Goal: Communication & Community: Answer question/provide support

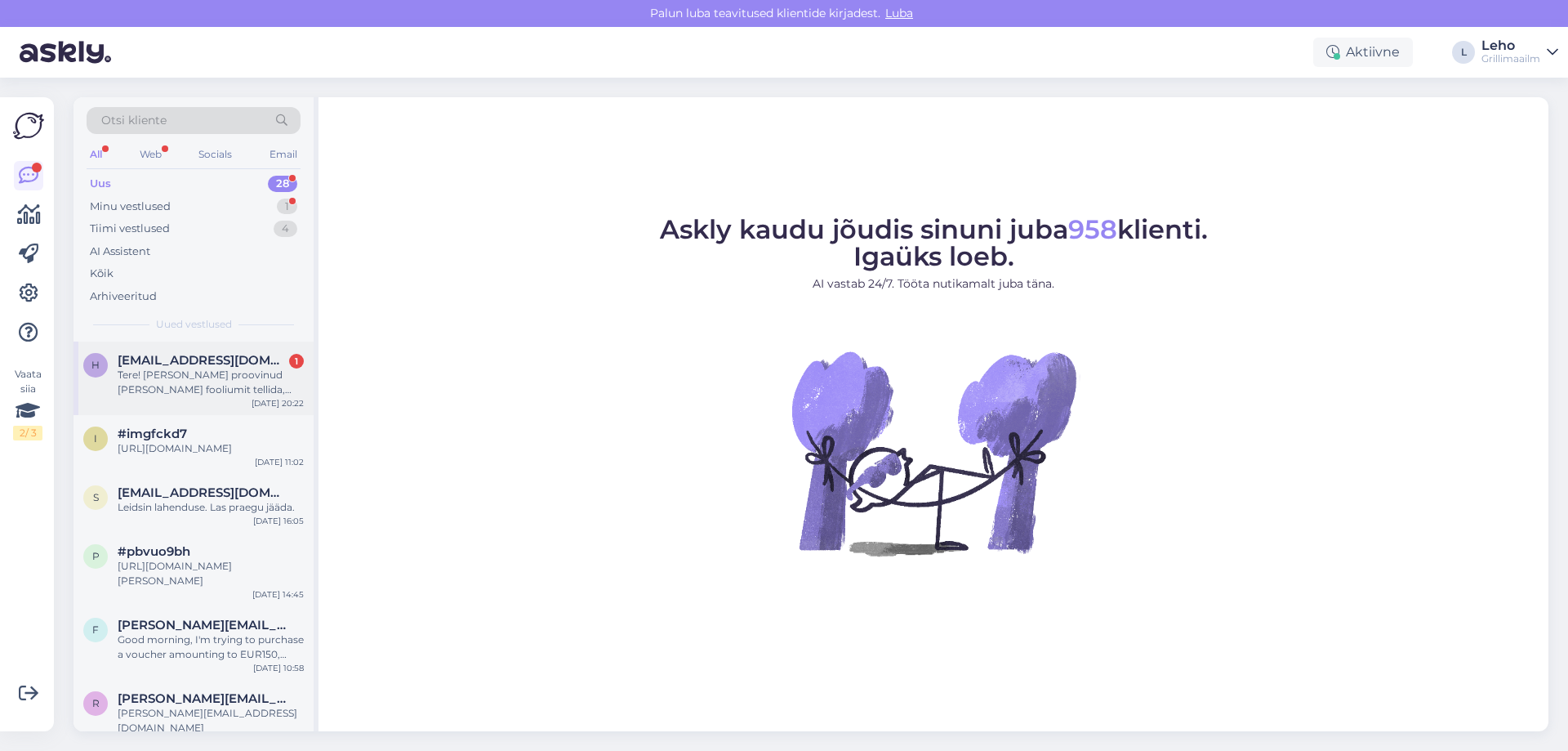
click at [243, 392] on div "Tere! [PERSON_NAME] proovinud [PERSON_NAME] fooliumit tellida, aga annab errori…" at bounding box center [211, 382] width 187 height 29
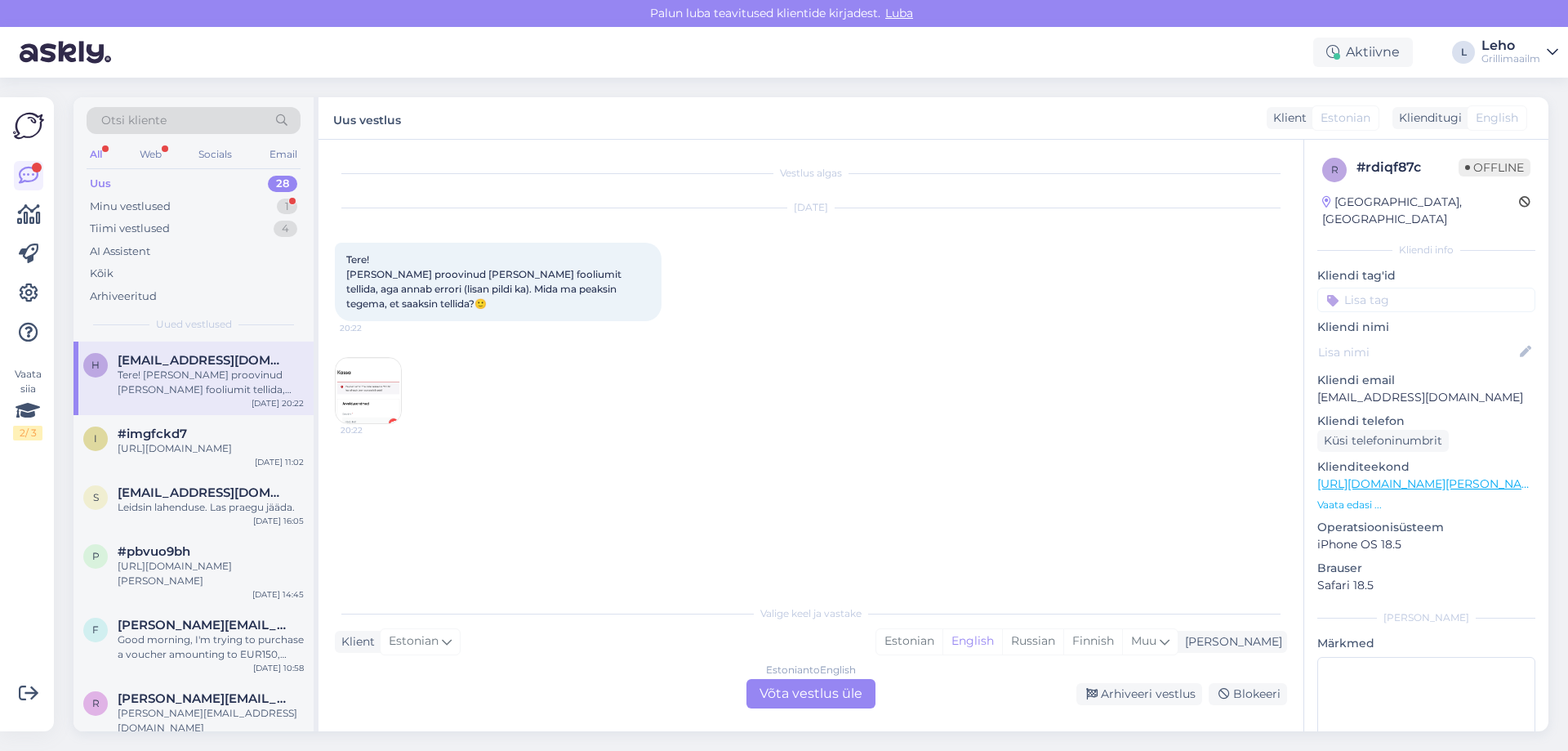
click at [393, 379] on img at bounding box center [369, 391] width 66 height 66
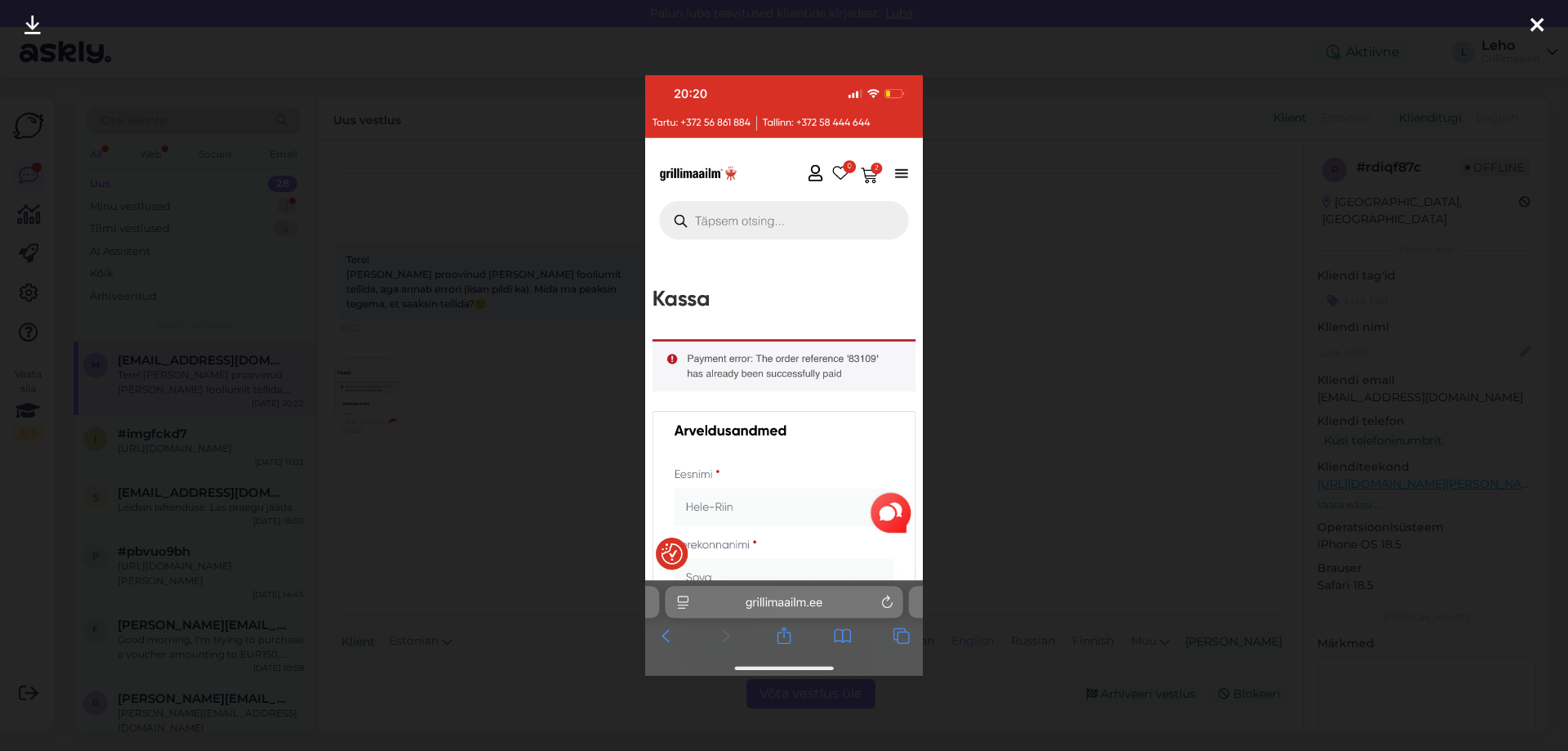
click at [370, 532] on div at bounding box center [784, 375] width 1568 height 751
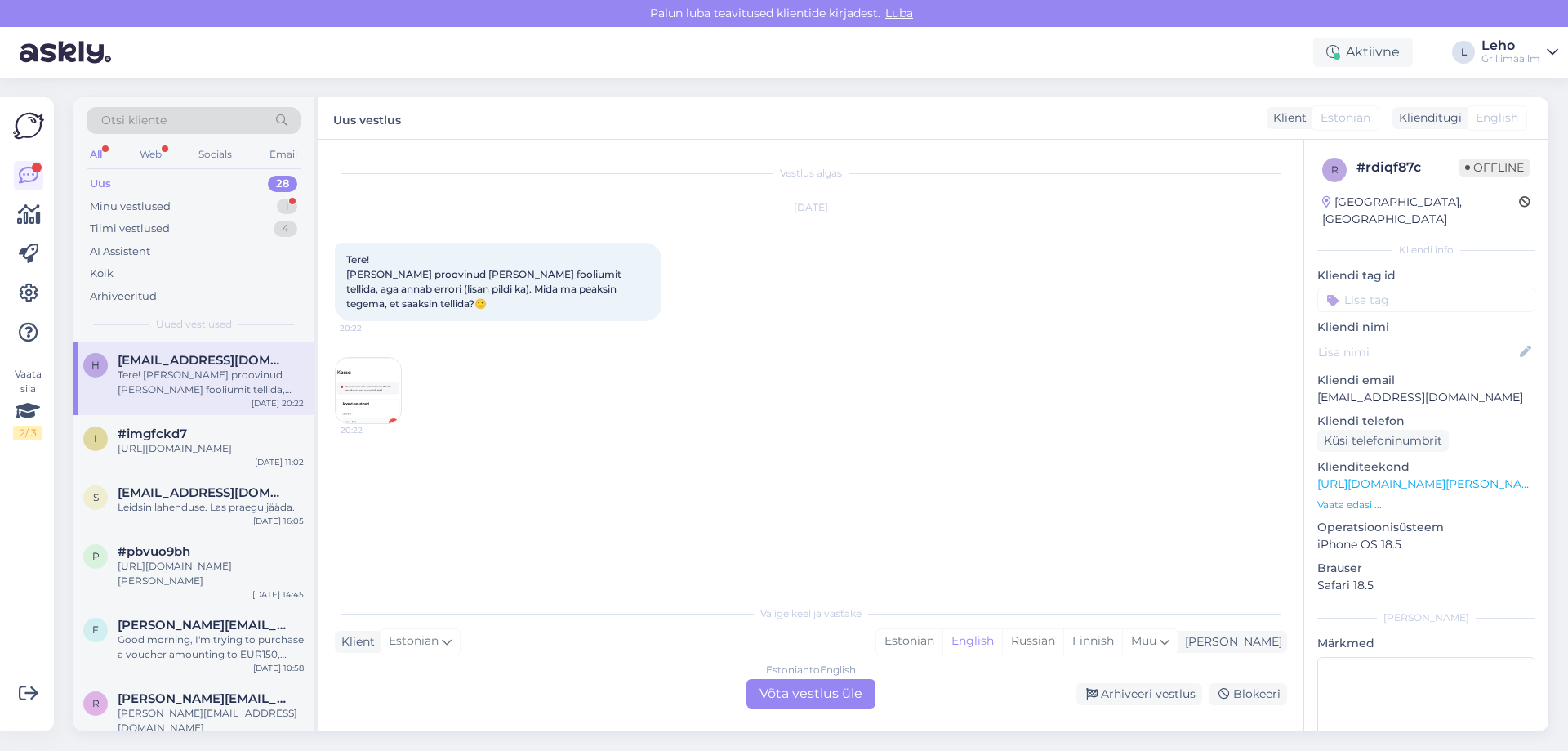
click at [1357, 476] on link "[URL][DOMAIN_NAME][PERSON_NAME]" at bounding box center [1429, 483] width 226 height 15
click at [167, 196] on div "Minu vestlused 1" at bounding box center [193, 207] width 214 height 23
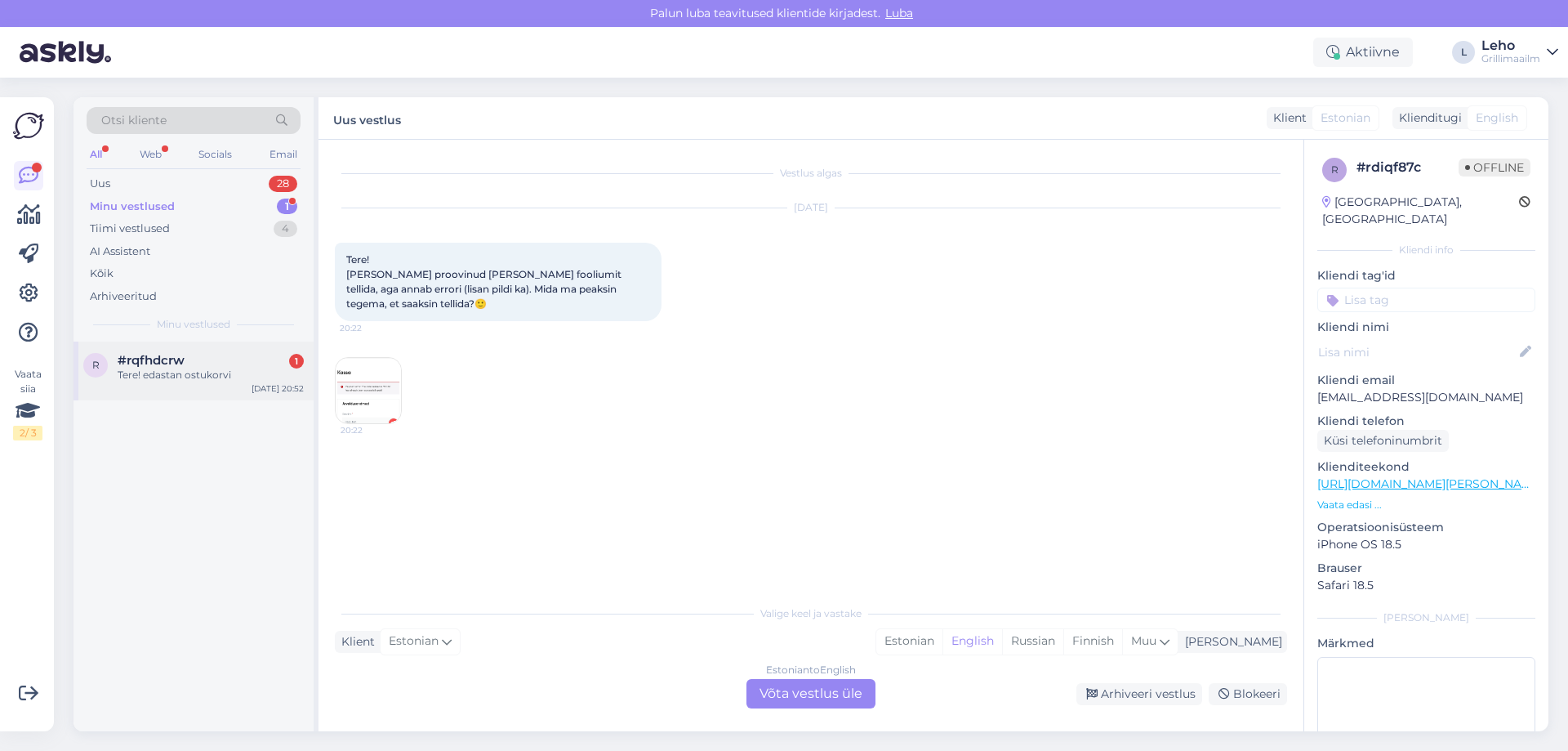
click at [177, 359] on span "#rqfhdcrw" at bounding box center [150, 360] width 67 height 15
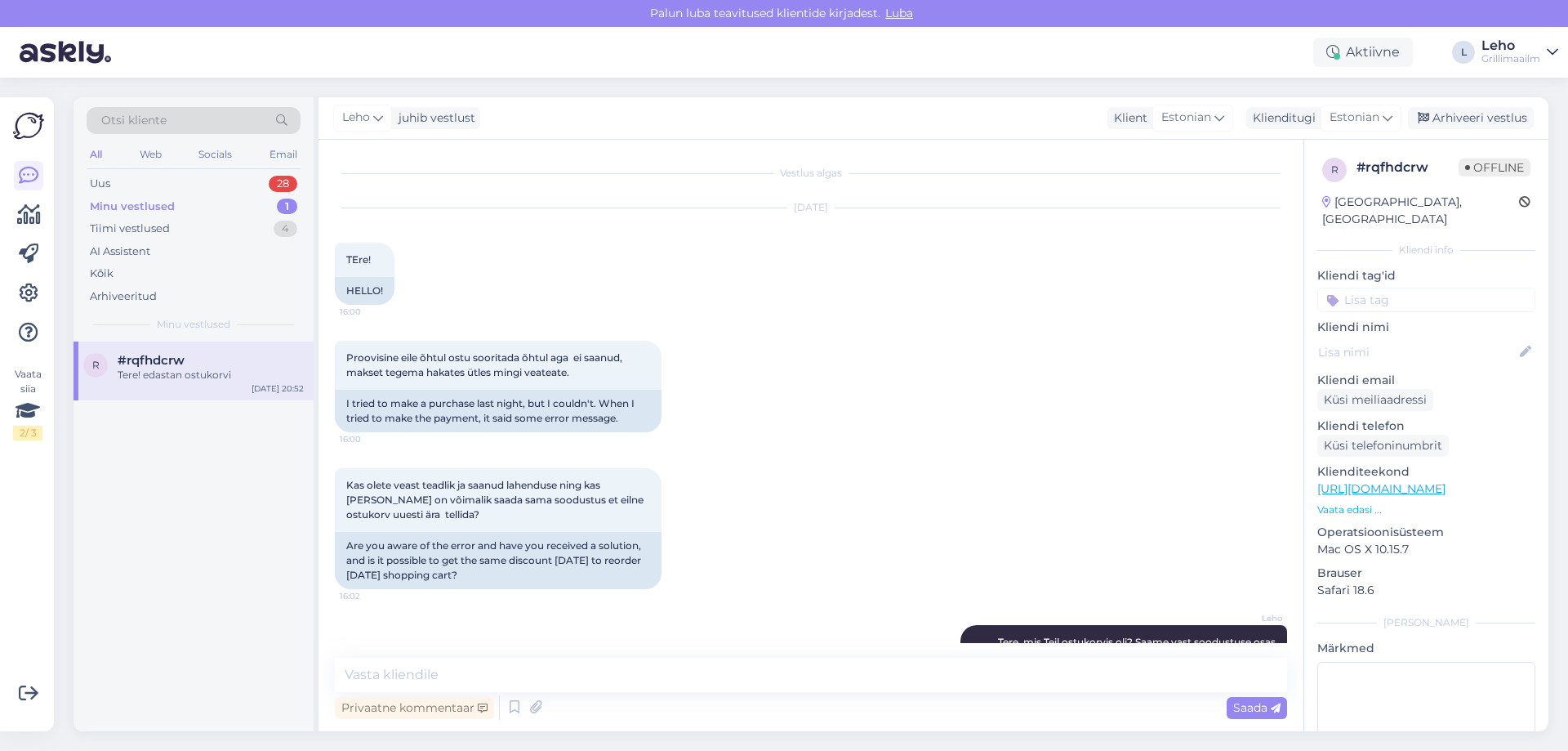
scroll to position [322, 0]
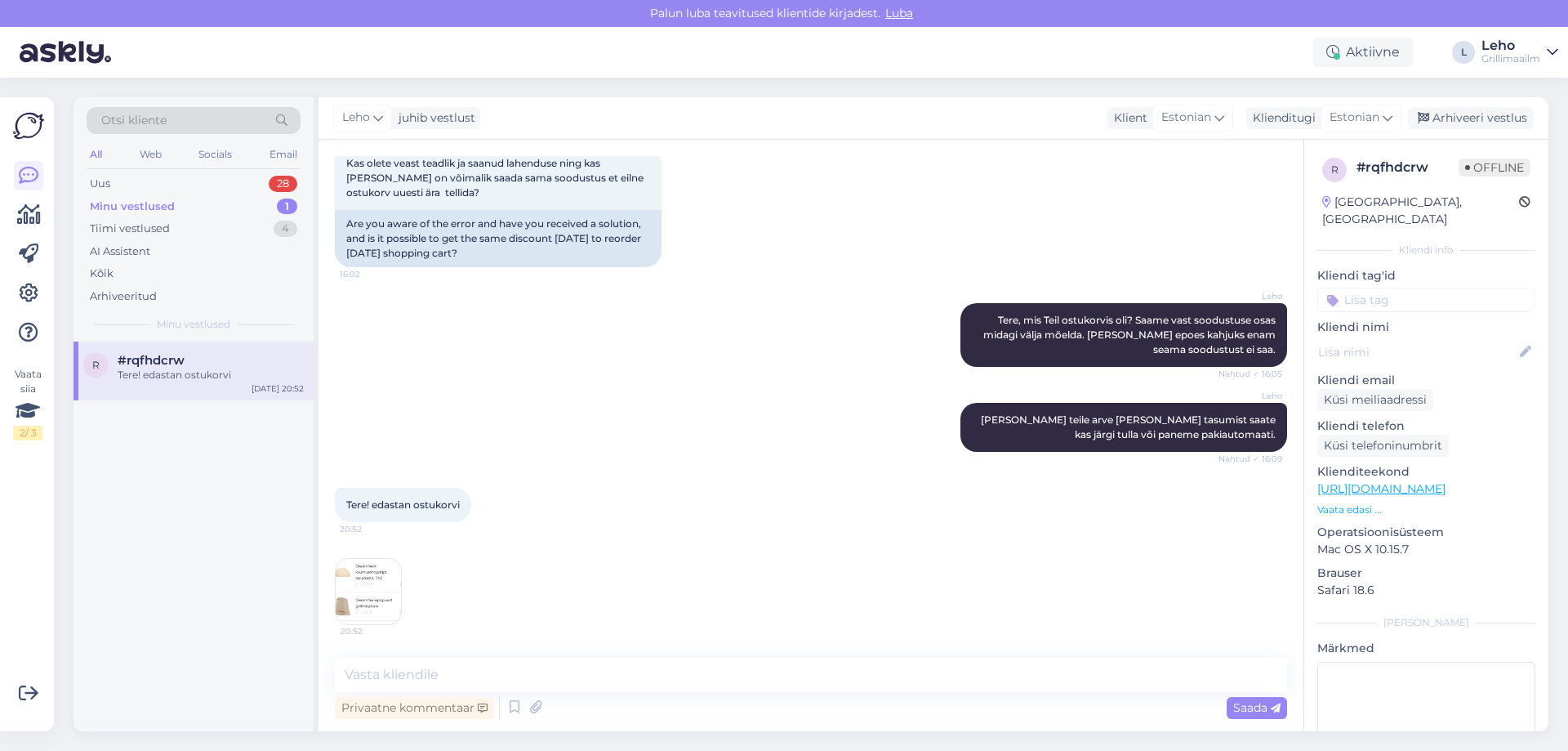
click at [380, 582] on img at bounding box center [369, 592] width 66 height 66
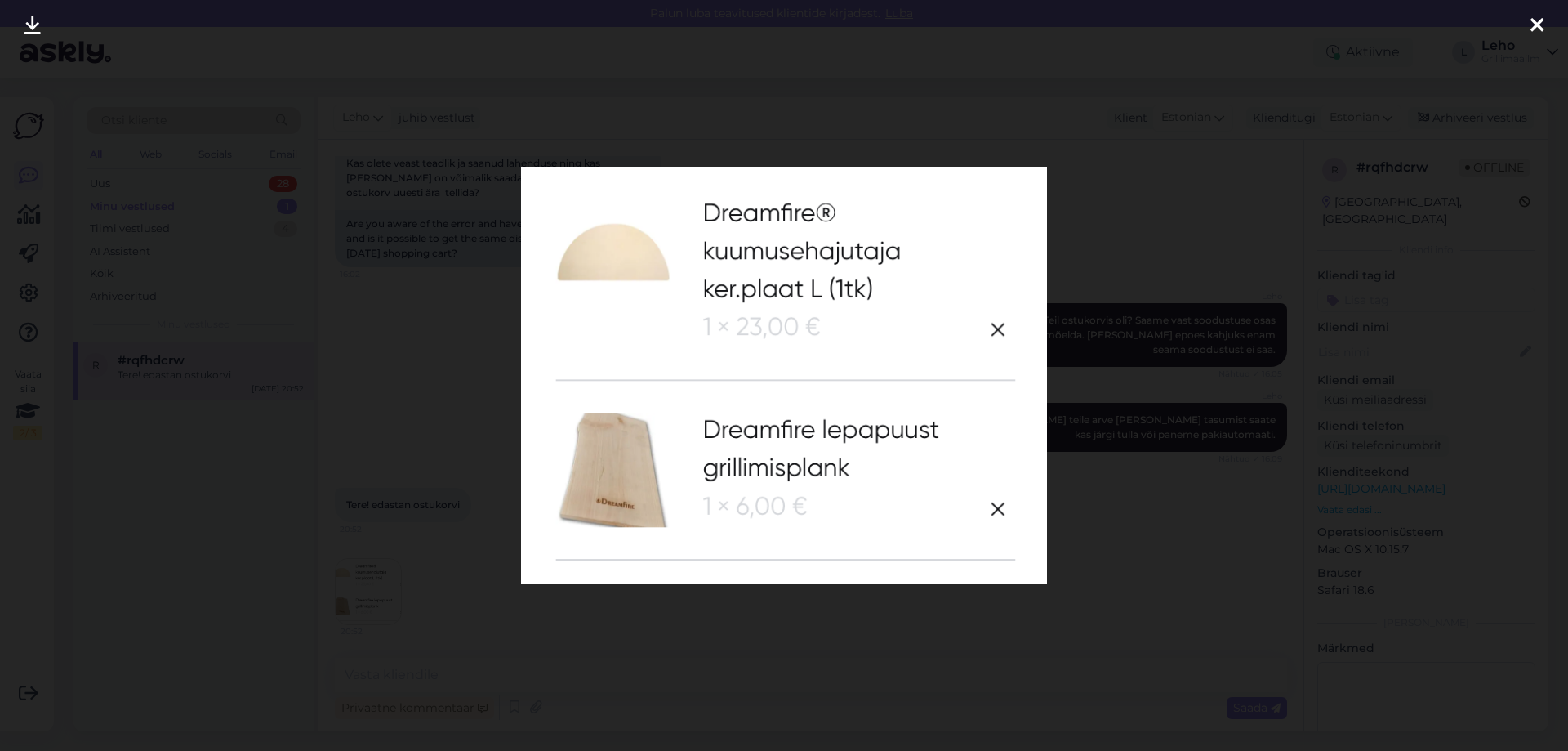
click at [497, 580] on div at bounding box center [784, 375] width 1568 height 751
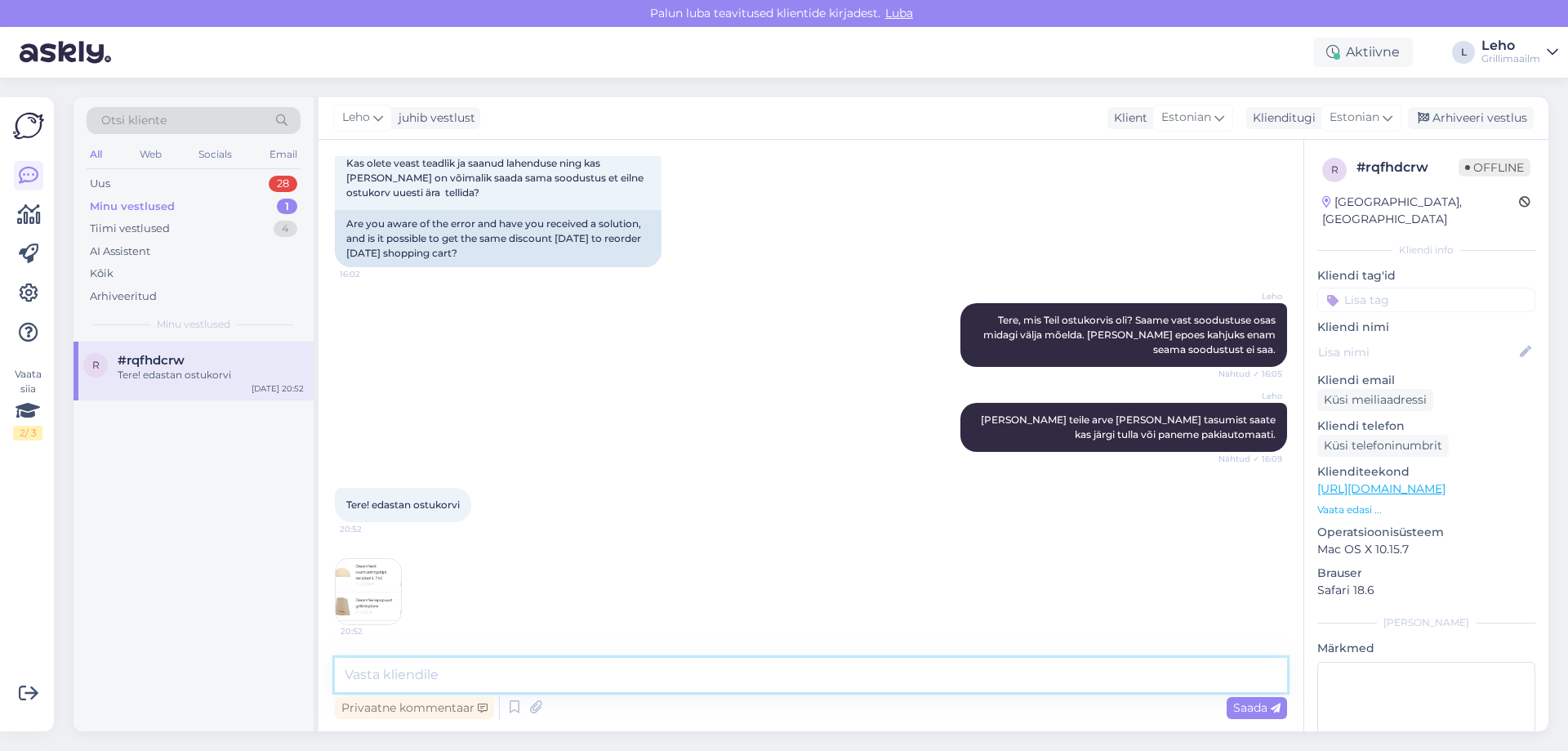
click at [494, 676] on textarea at bounding box center [811, 675] width 952 height 35
type textarea "Tere, [PERSON_NAME] saadke meiliaadress ja kontakt andmed, koostan teile kaubal…"
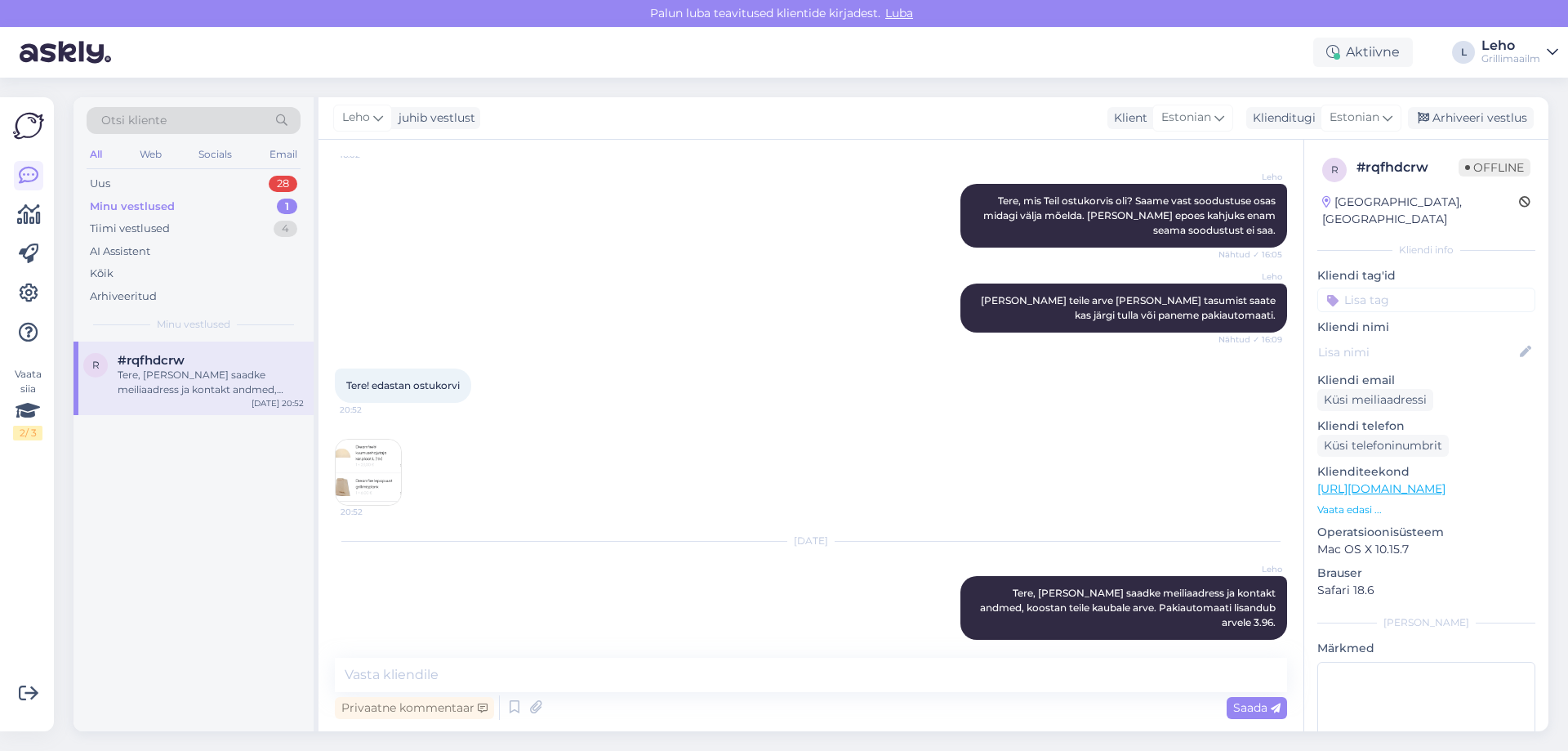
click at [127, 199] on div "Minu vestlused" at bounding box center [132, 206] width 85 height 16
click at [106, 152] on div "All" at bounding box center [95, 155] width 19 height 21
click at [140, 149] on div "Web" at bounding box center [150, 155] width 28 height 21
click at [115, 228] on div "Tiimi vestlused" at bounding box center [130, 228] width 80 height 16
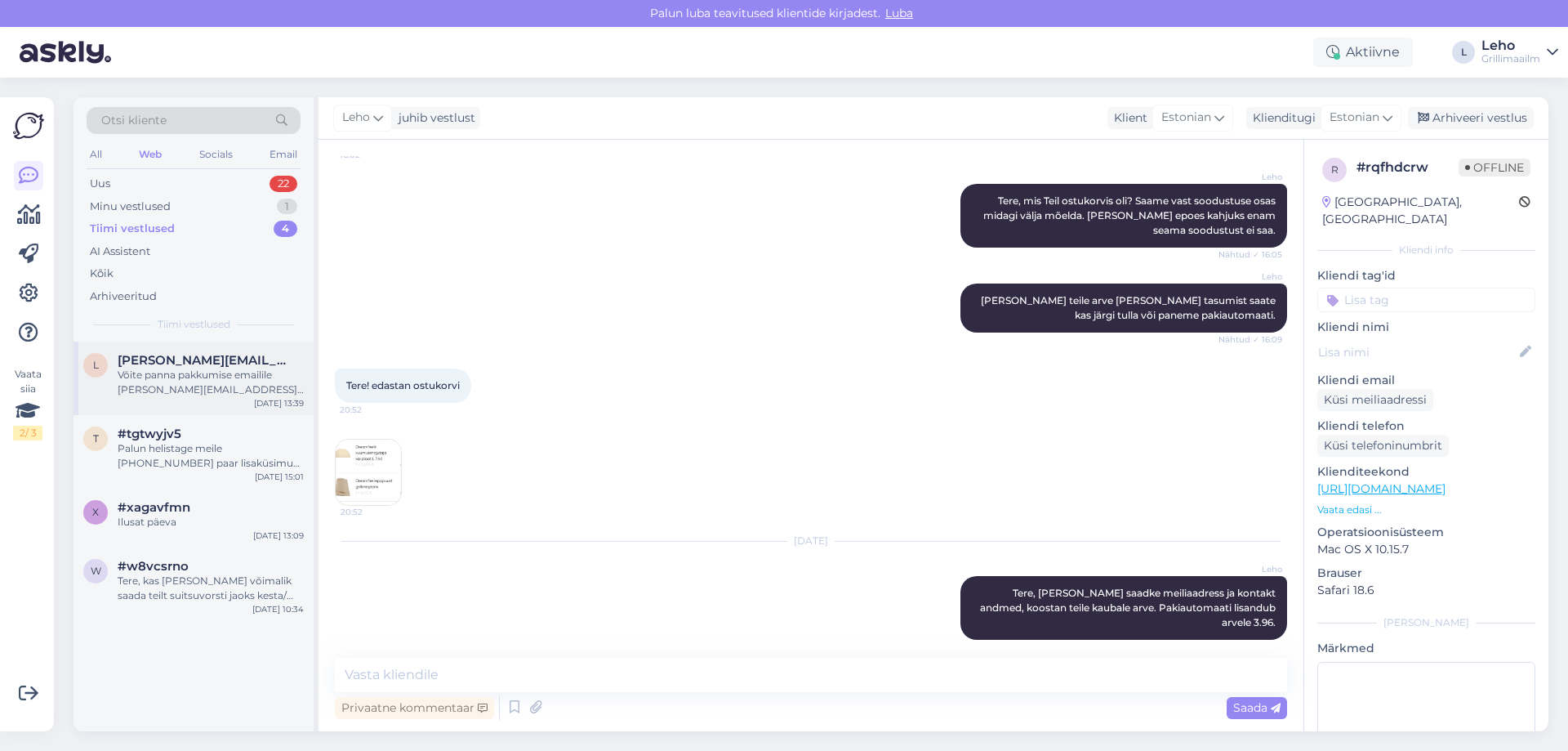
click at [175, 363] on span "[PERSON_NAME][EMAIL_ADDRESS][DOMAIN_NAME]" at bounding box center [202, 360] width 170 height 15
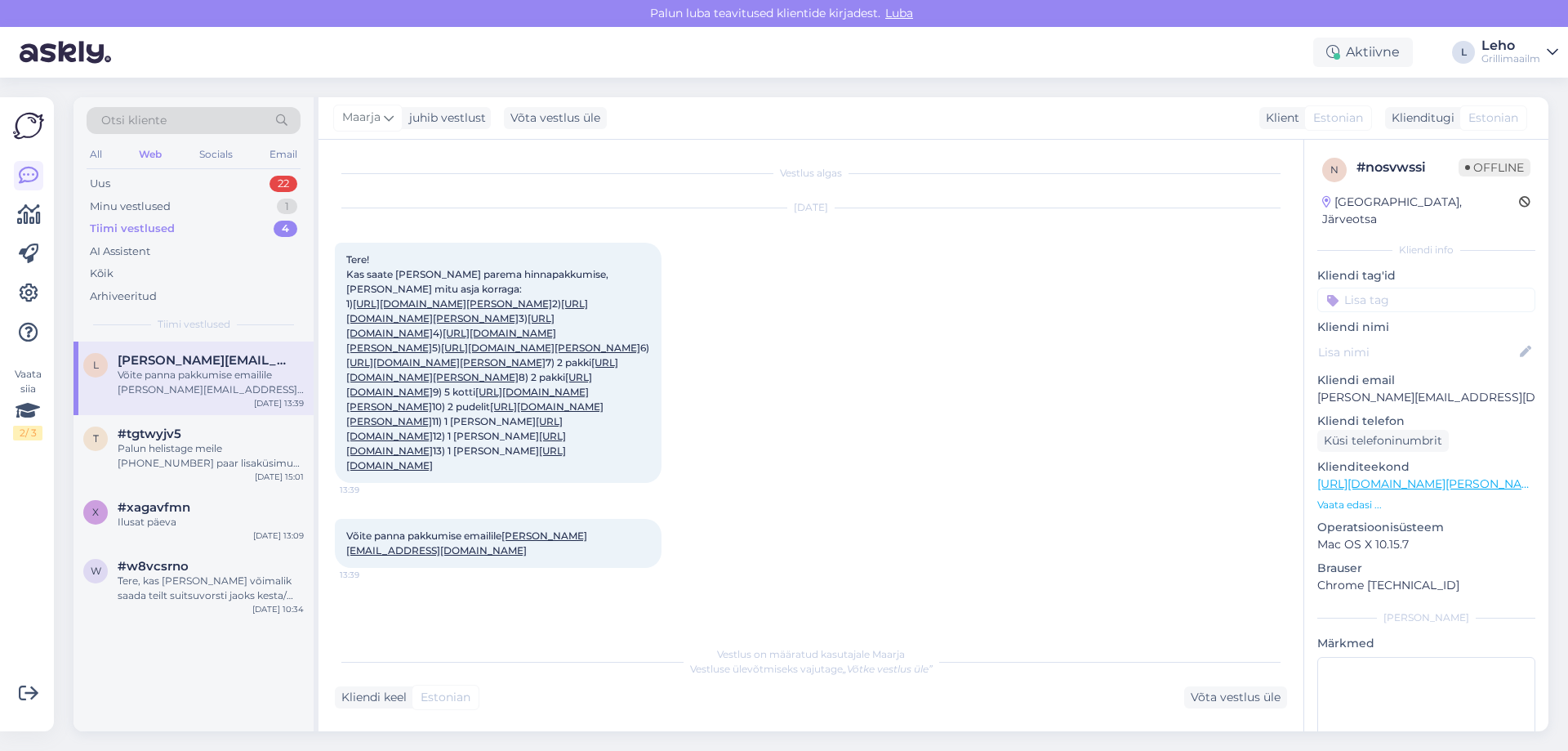
scroll to position [125, 0]
click at [203, 451] on div "Palun helistage meile [PHONE_NUMBER] paar lisaküsimust meil" at bounding box center [211, 455] width 187 height 29
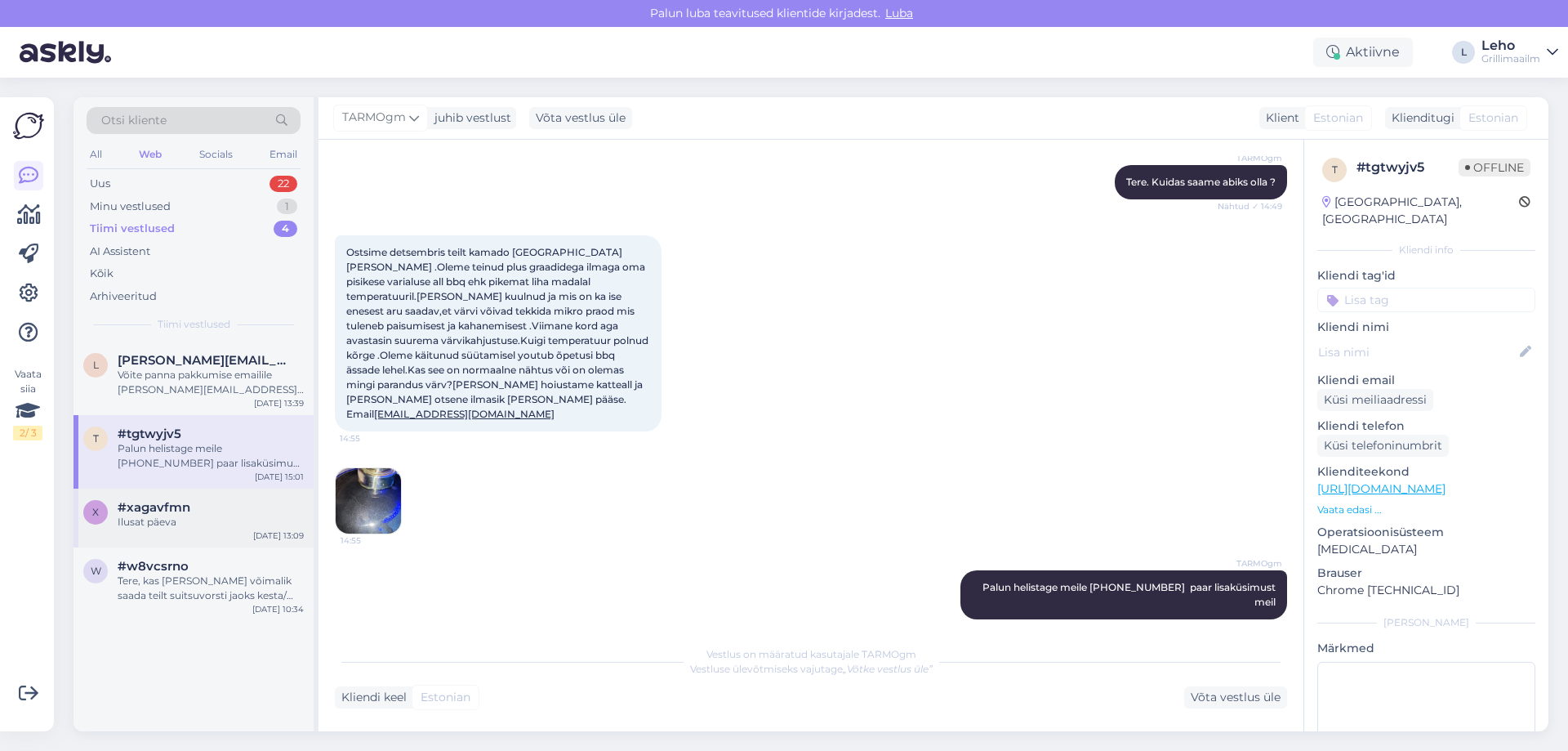
click at [165, 507] on span "#xagavfmn" at bounding box center [154, 507] width 73 height 15
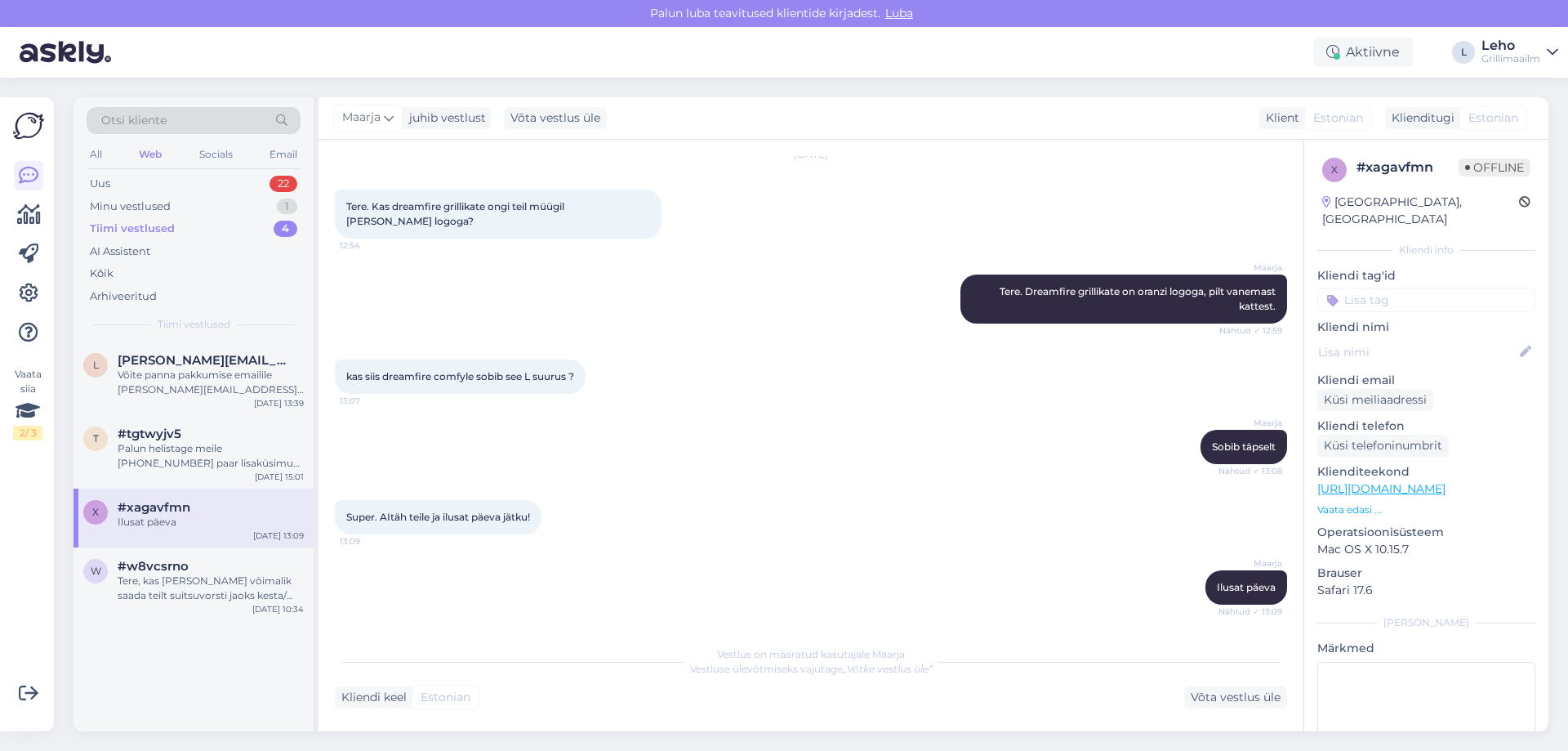
scroll to position [38, 0]
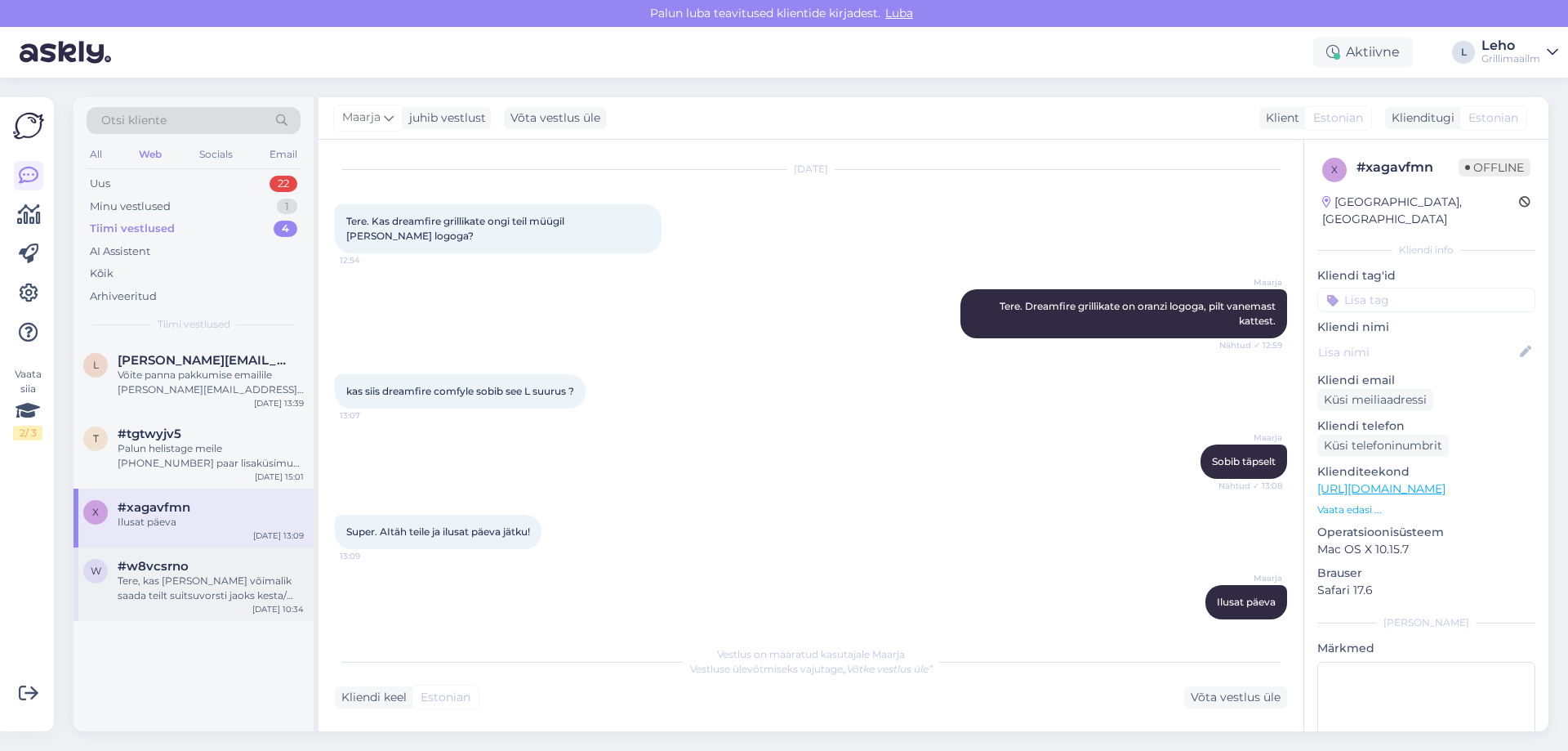
click at [149, 559] on span "#w8vcsrno" at bounding box center [153, 566] width 71 height 15
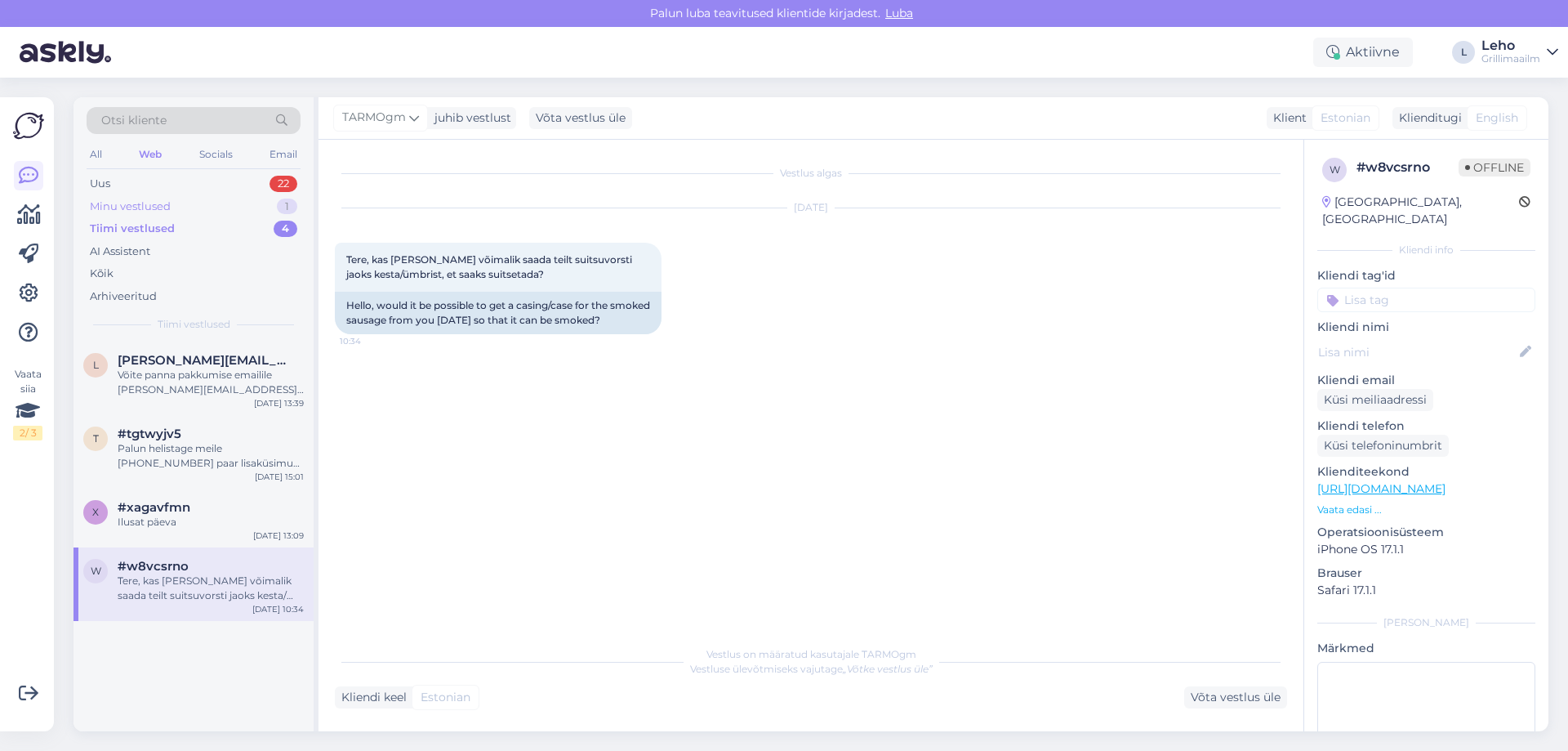
click at [121, 211] on div "Minu vestlused" at bounding box center [130, 206] width 81 height 16
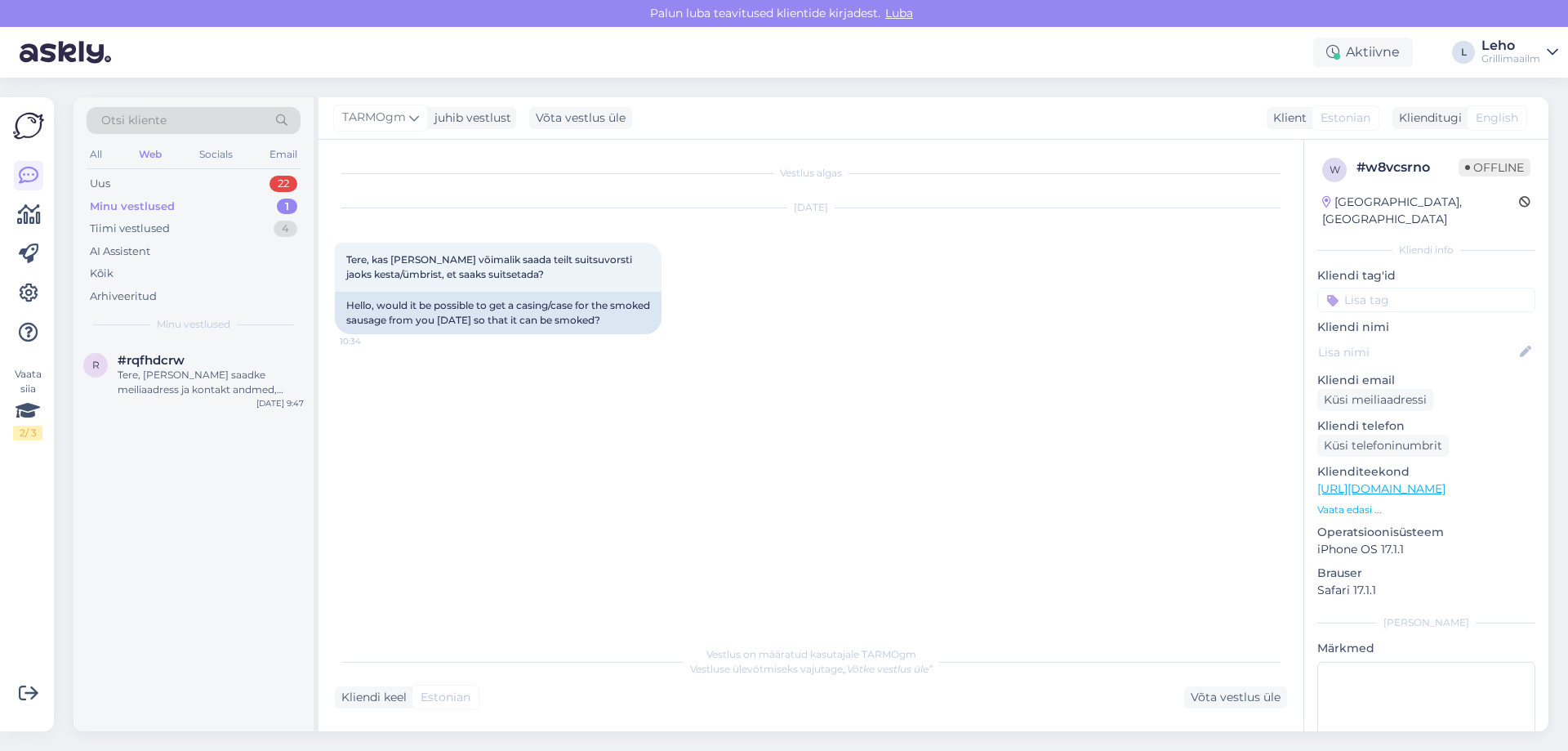
click at [85, 156] on div "Otsi kliente All Web Socials Email Uus 22 Minu vestlused 1 Tiimi vestlused 4 AI…" at bounding box center [194, 219] width 240 height 244
click at [98, 155] on div "All" at bounding box center [95, 155] width 19 height 21
click at [99, 185] on div "Uus" at bounding box center [99, 184] width 20 height 16
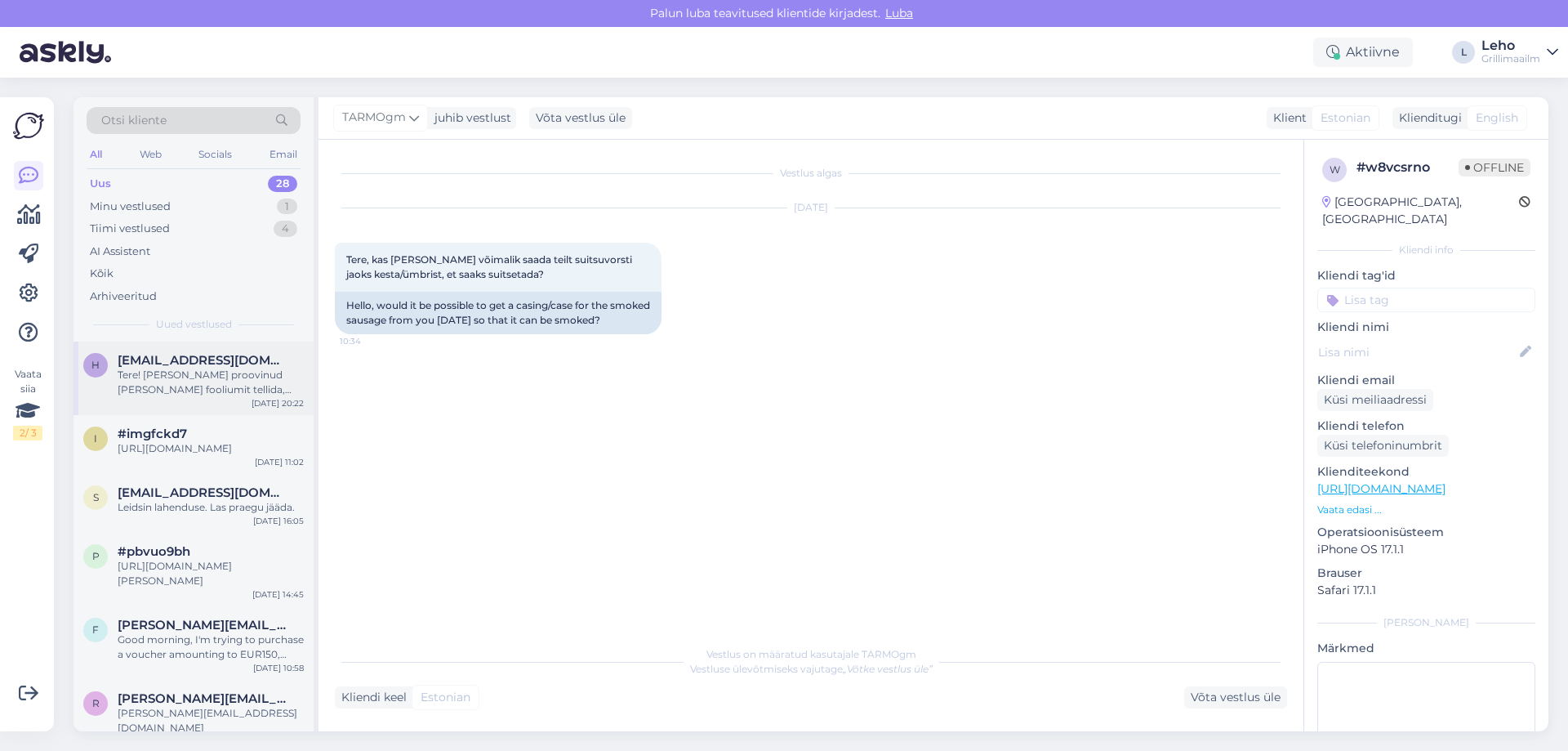
click at [196, 381] on div "Tere! [PERSON_NAME] proovinud [PERSON_NAME] fooliumit tellida, aga annab errori…" at bounding box center [211, 382] width 187 height 29
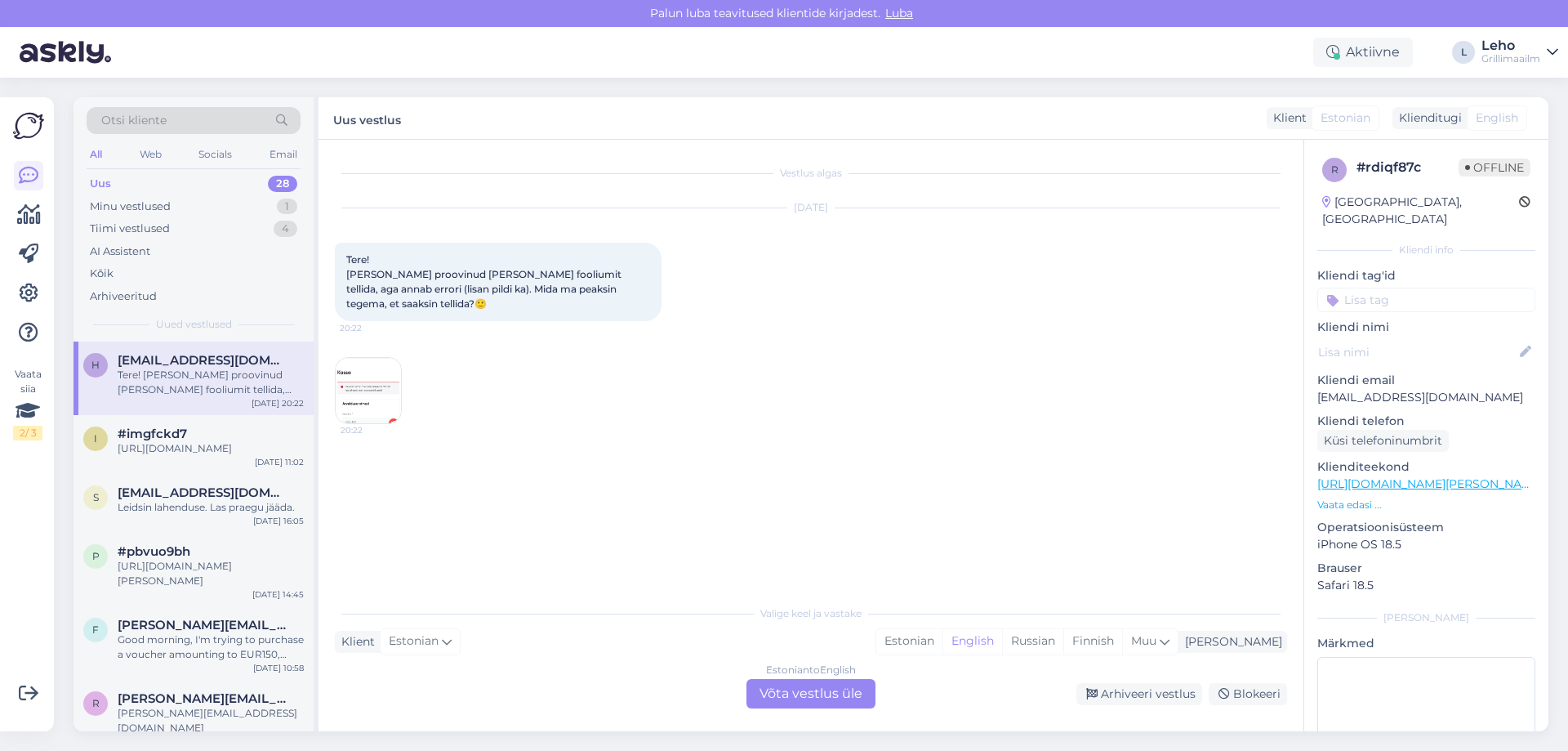
click at [829, 691] on div "Estonian to English Võta vestlus üle" at bounding box center [810, 693] width 129 height 29
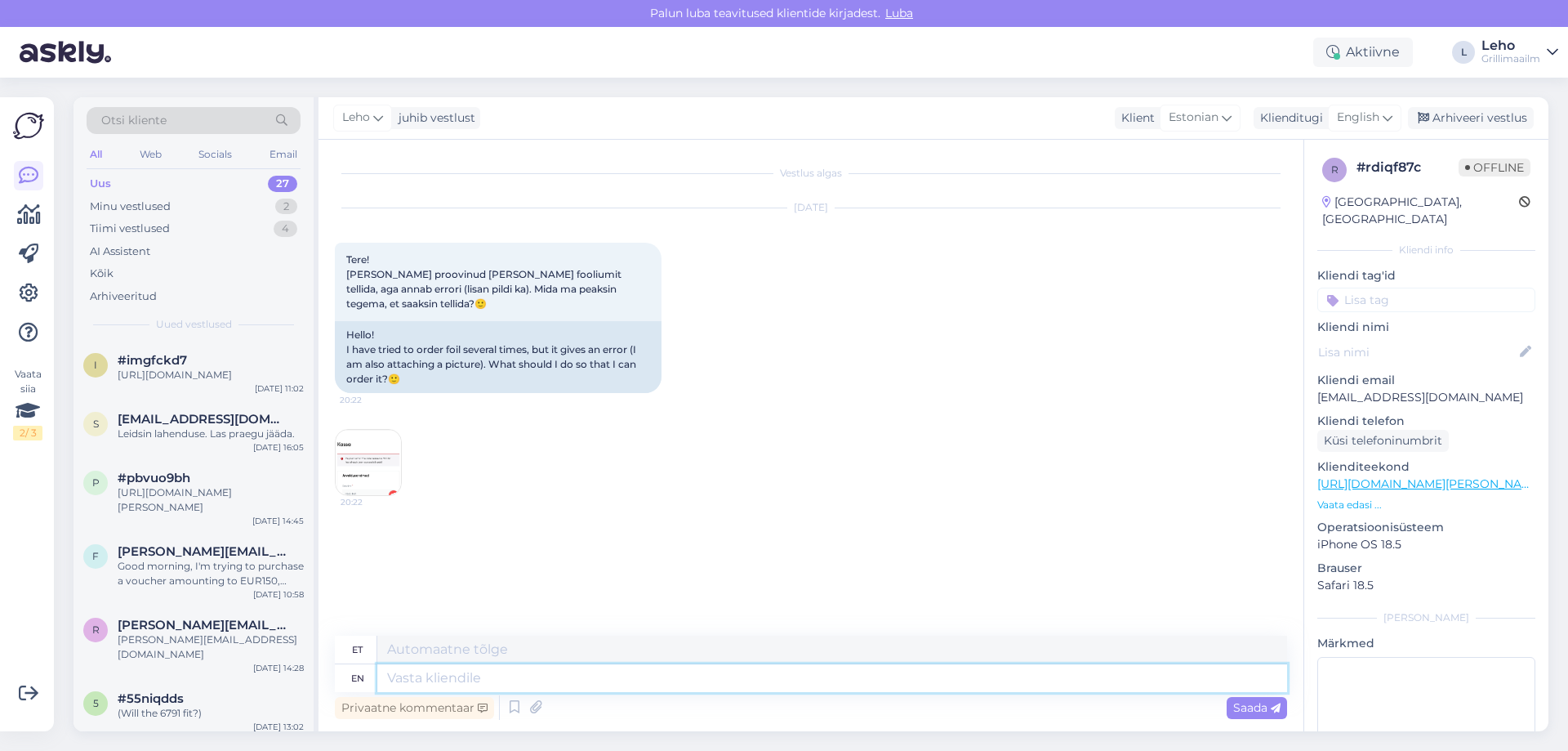
click at [582, 673] on textarea at bounding box center [832, 677] width 910 height 28
type textarea "Tere,"
type textarea "Tere, Tänud i"
type textarea "Tere, Tänud"
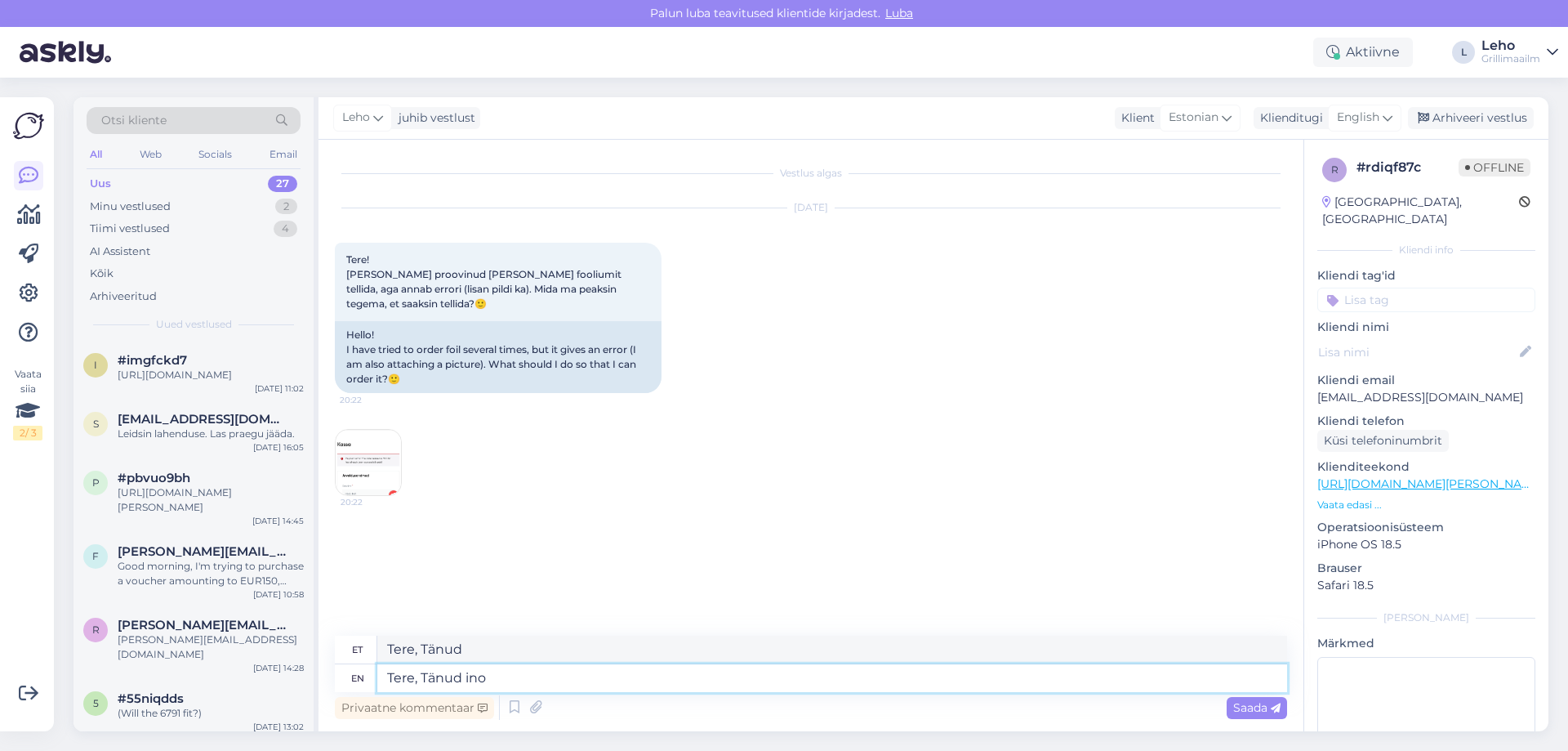
type textarea "Tere, Tänud in"
type textarea "Tere, Tänud ino"
type textarea "Tere, Tänud infor"
type textarea "Tere, Tänud info"
type textarea "Tere, [PERSON_NAME] informeerimast"
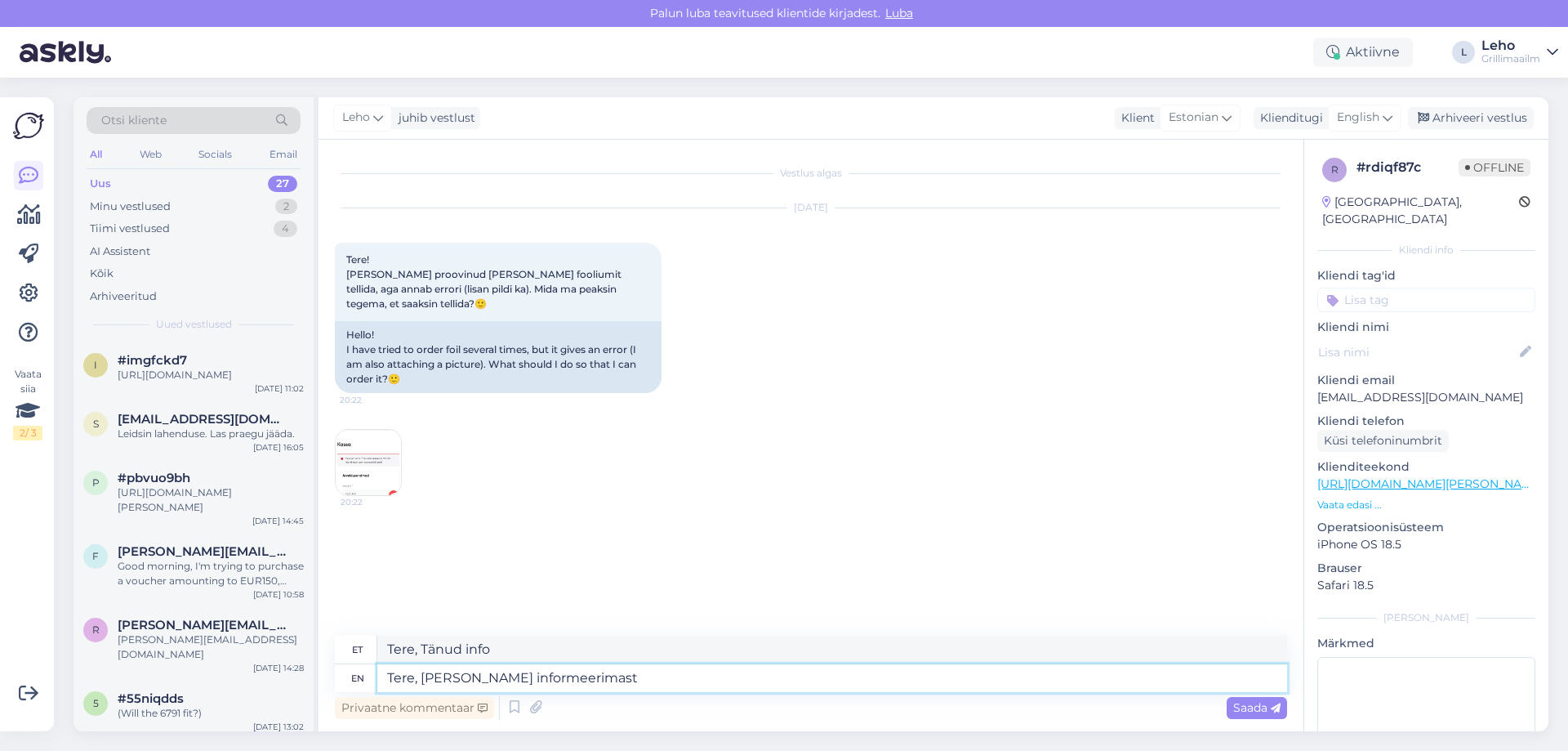
type textarea "Tere, Tänud informaatorist"
type textarea "Tere, [PERSON_NAME] informeerimast"
click at [1381, 120] on div "English" at bounding box center [1364, 117] width 74 height 26
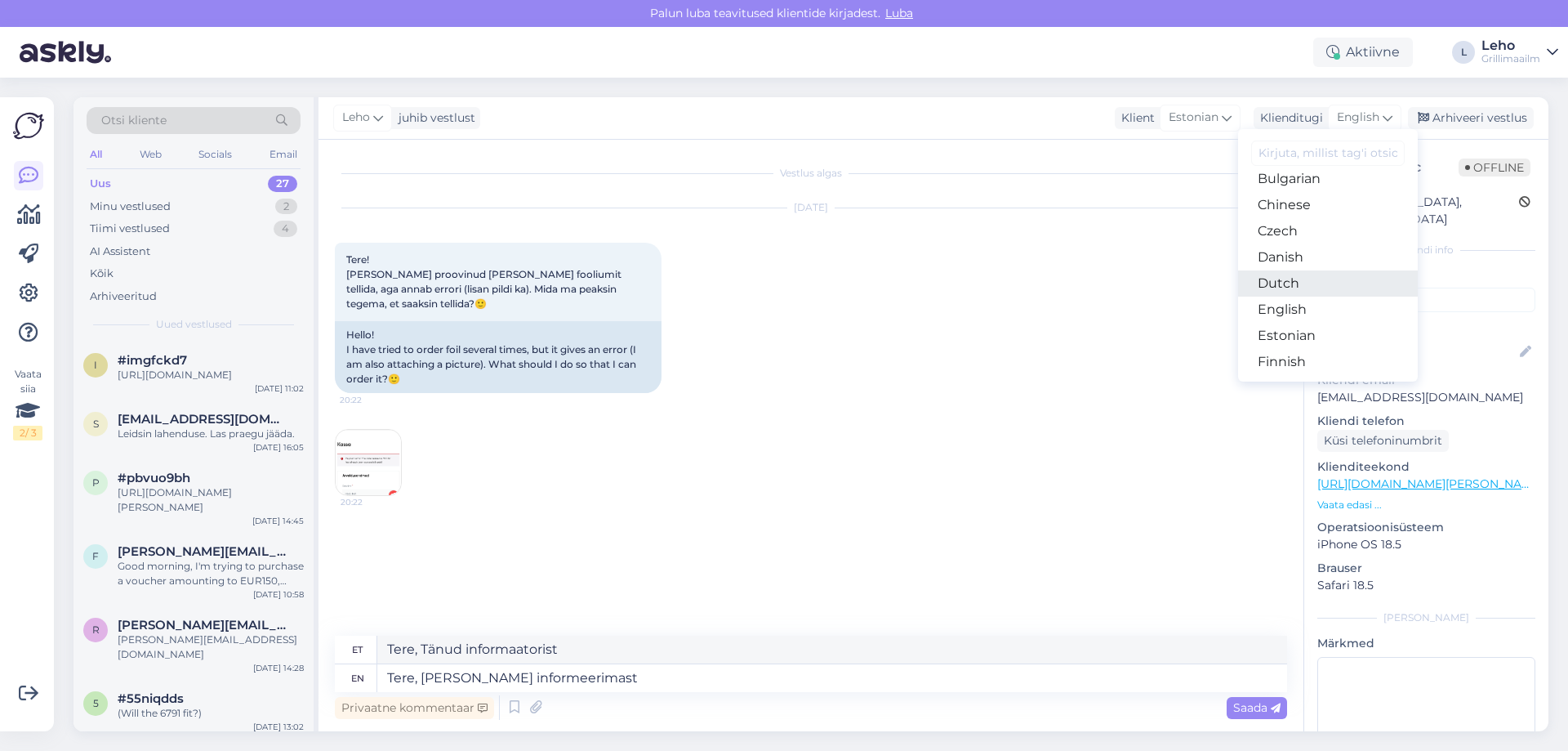
scroll to position [82, 0]
click at [1316, 324] on link "Estonian" at bounding box center [1327, 317] width 179 height 26
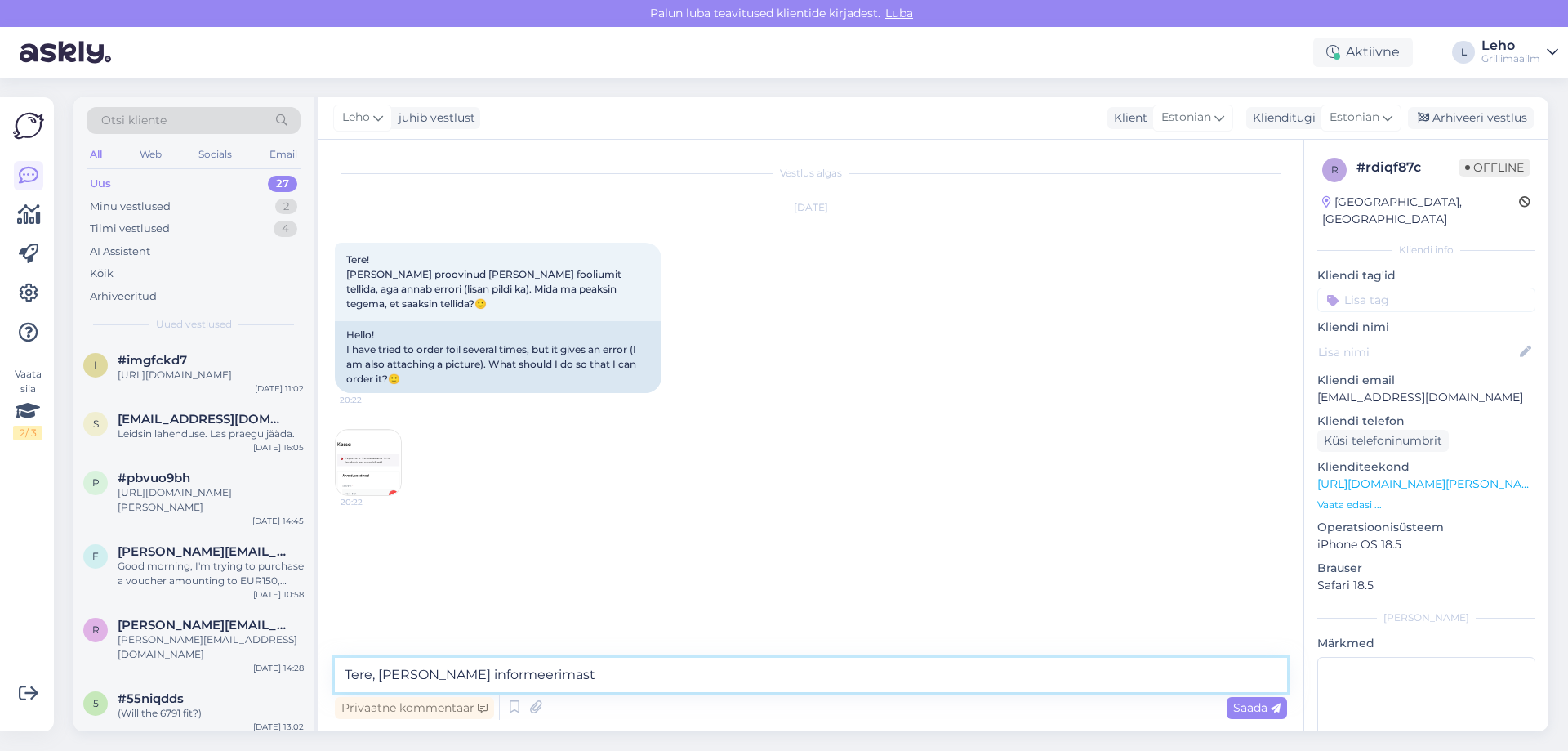
click at [625, 674] on textarea "Tere, [PERSON_NAME] informeerimast" at bounding box center [811, 675] width 952 height 35
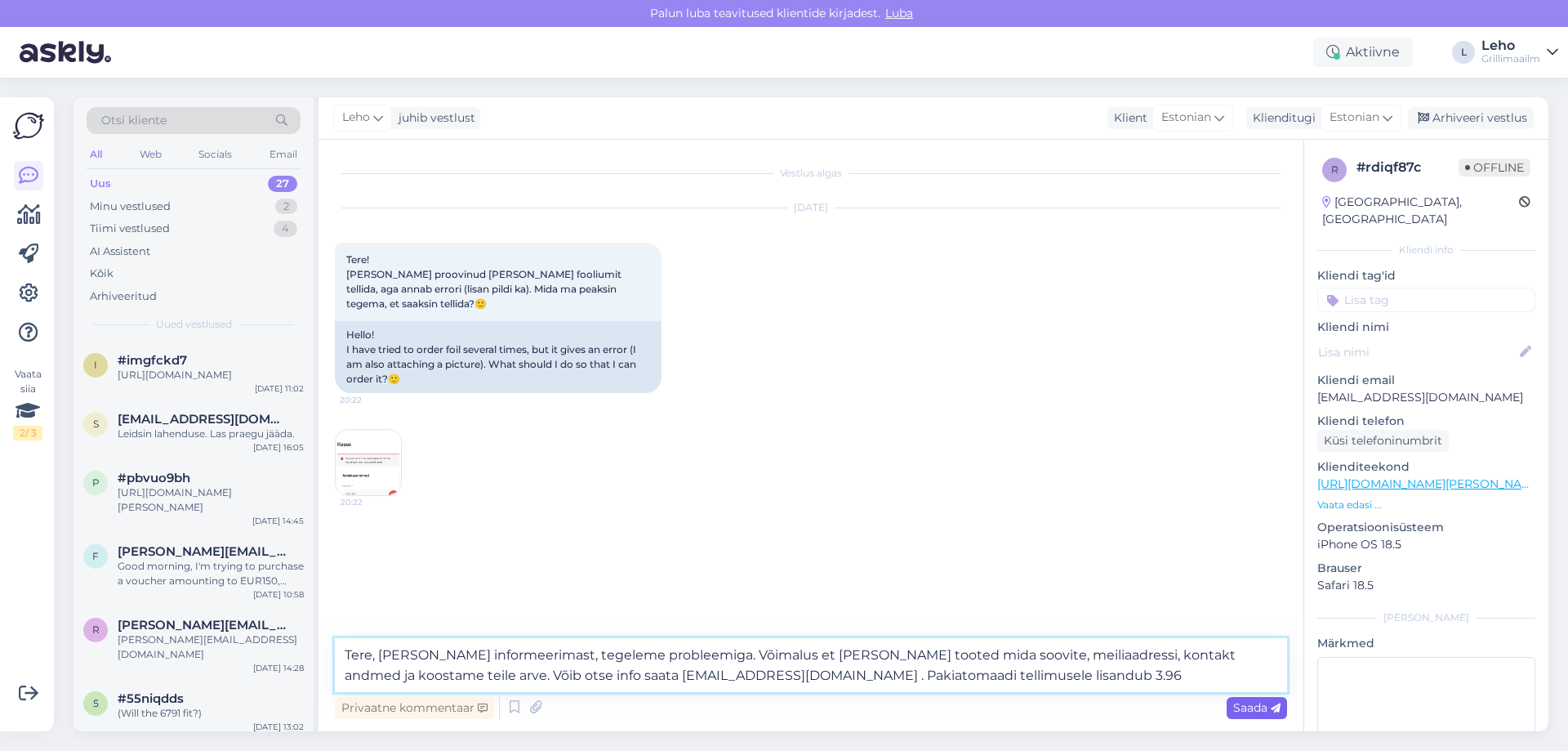
type textarea "Tere, [PERSON_NAME] informeerimast, tegeleme probleemiga. Võimalus et [PERSON_N…"
click at [1253, 707] on span "Saada" at bounding box center [1256, 707] width 47 height 15
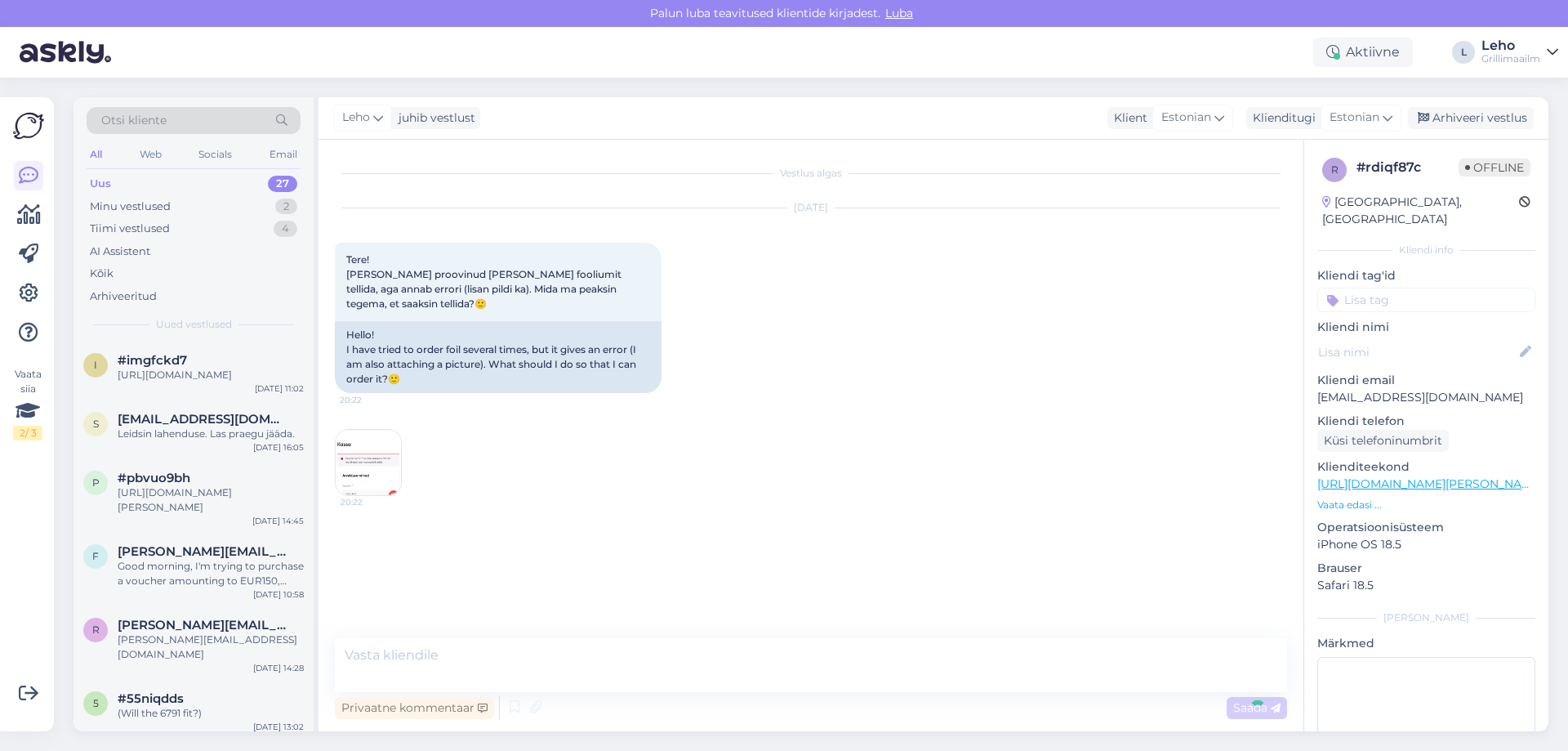
scroll to position [35, 0]
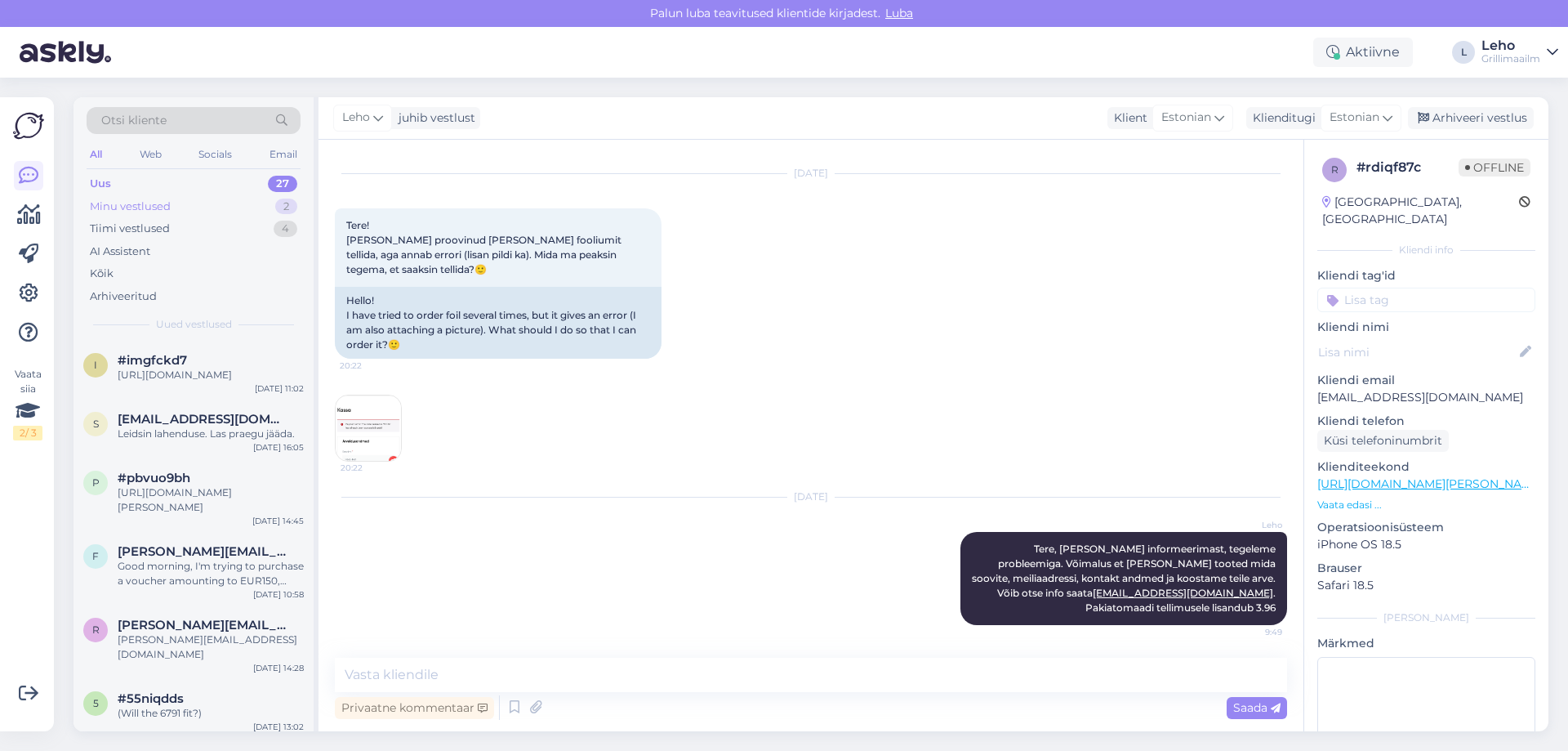
click at [126, 198] on div "Minu vestlused" at bounding box center [130, 206] width 81 height 16
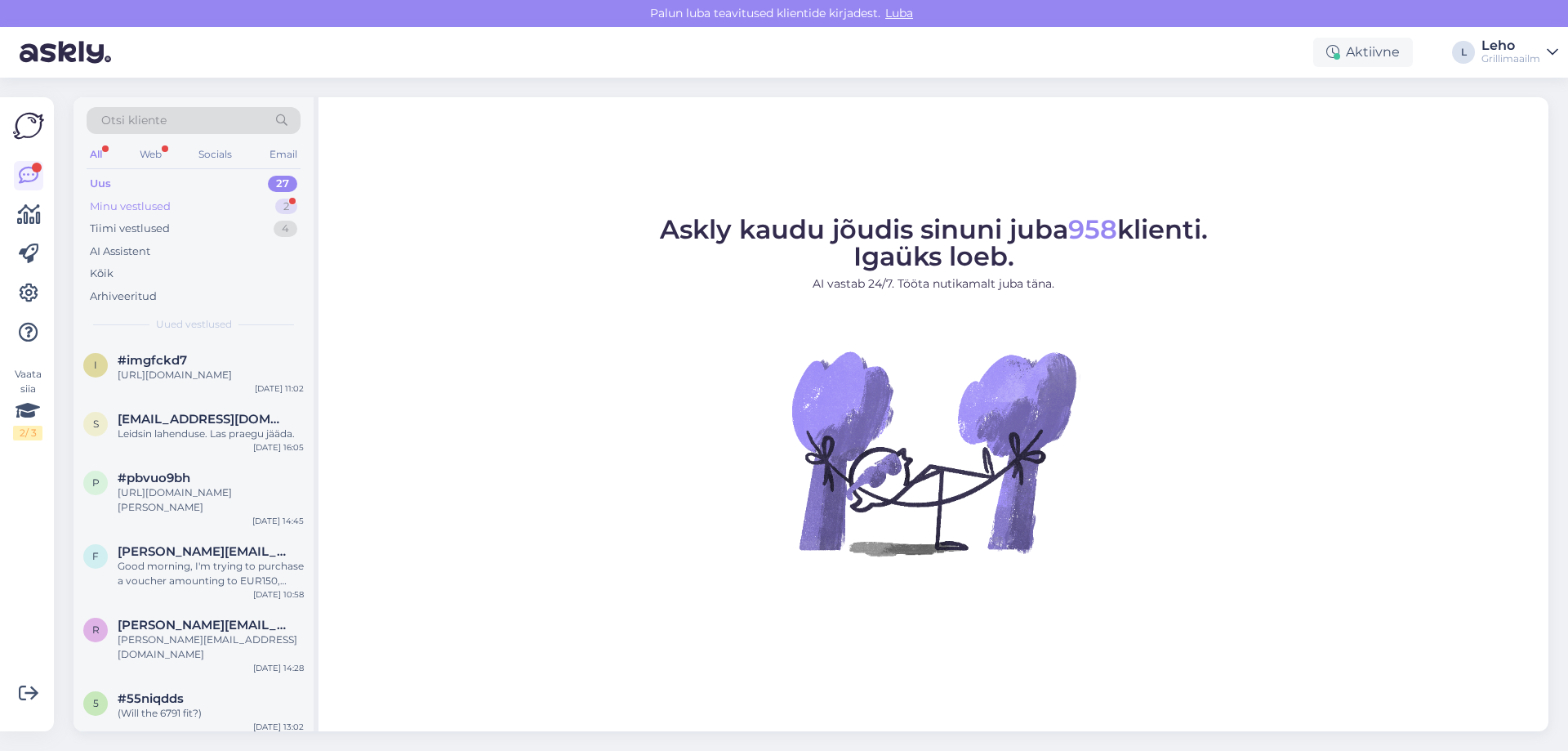
click at [156, 207] on div "Minu vestlused" at bounding box center [130, 206] width 81 height 16
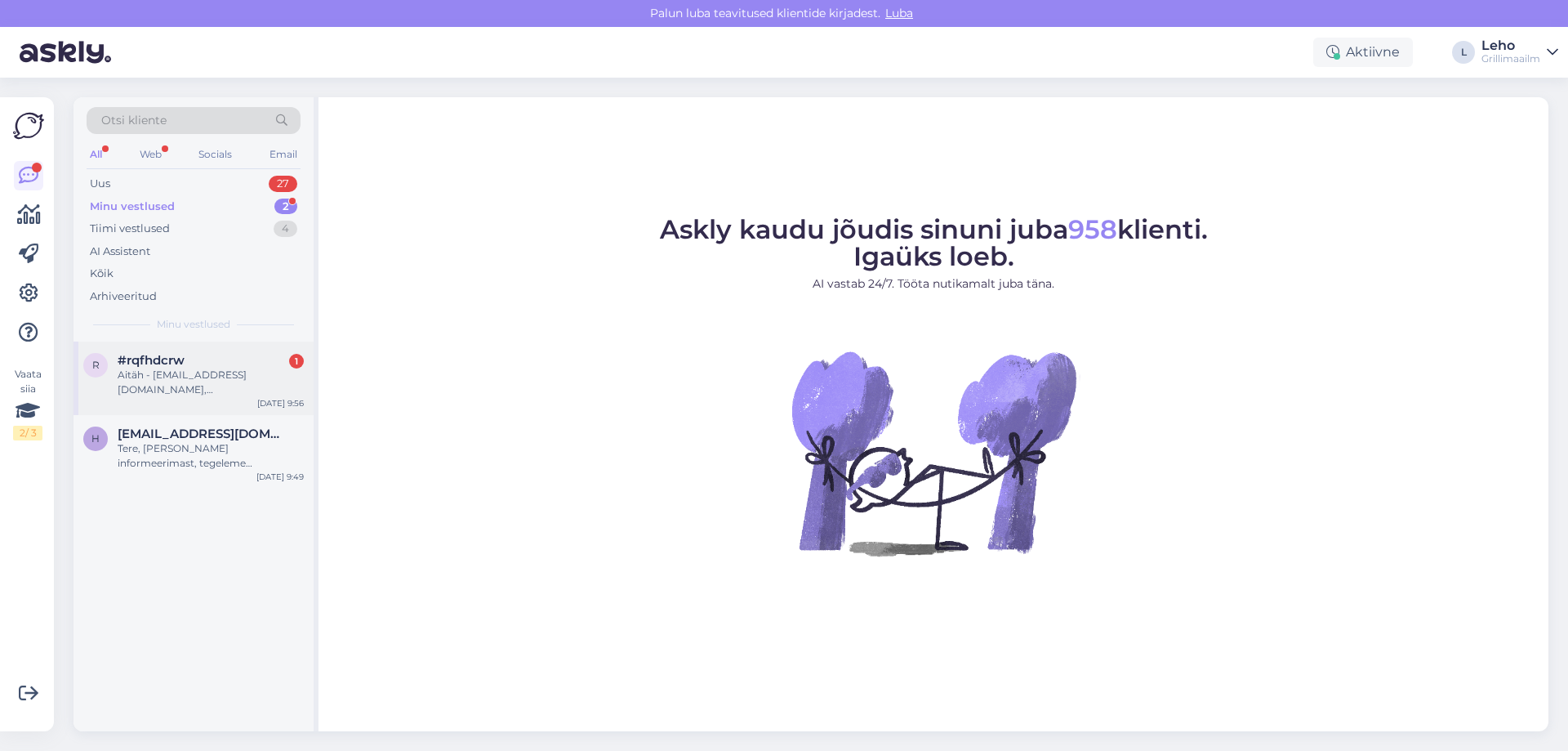
click at [235, 356] on div "#rqfhdcrw 1" at bounding box center [211, 360] width 187 height 15
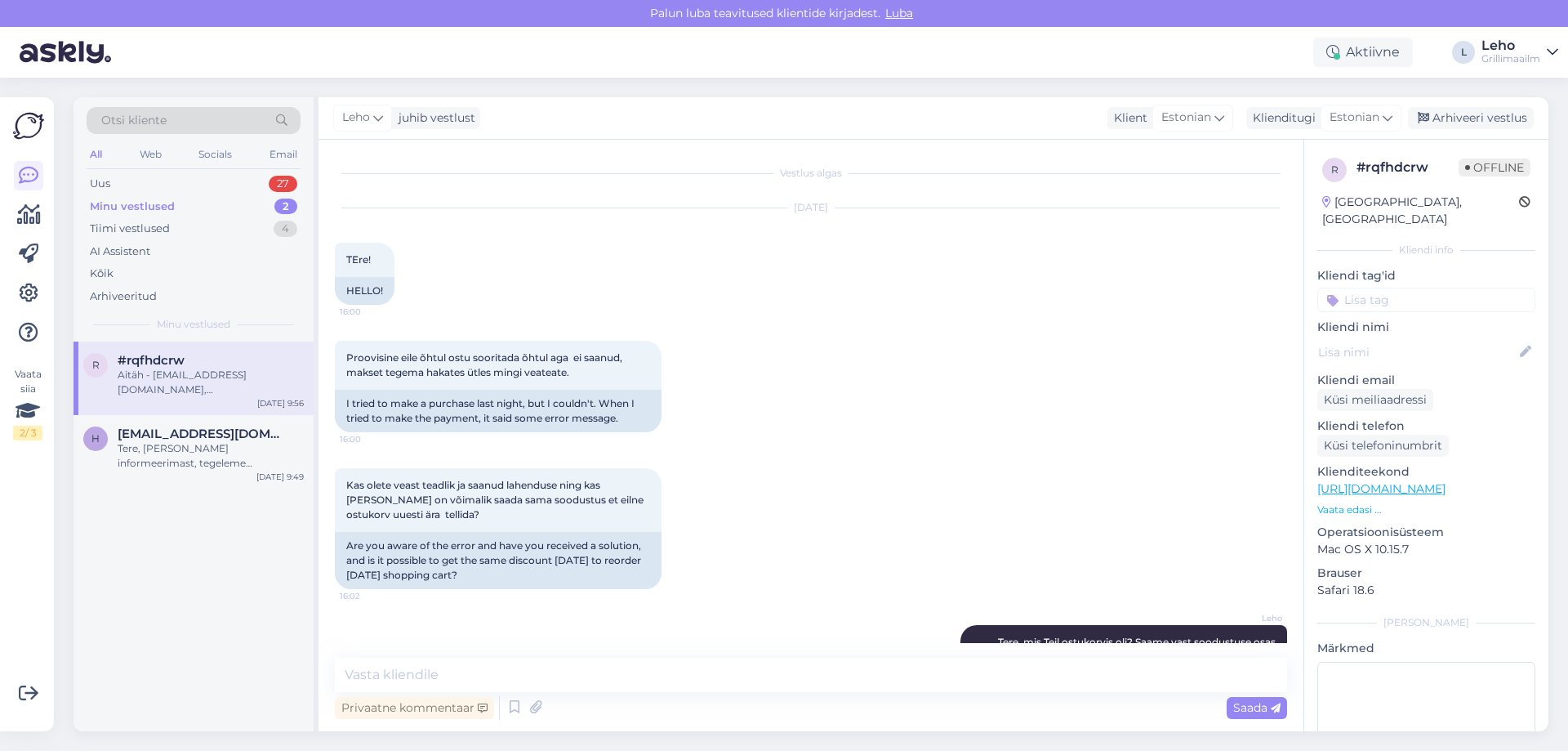
scroll to position [526, 0]
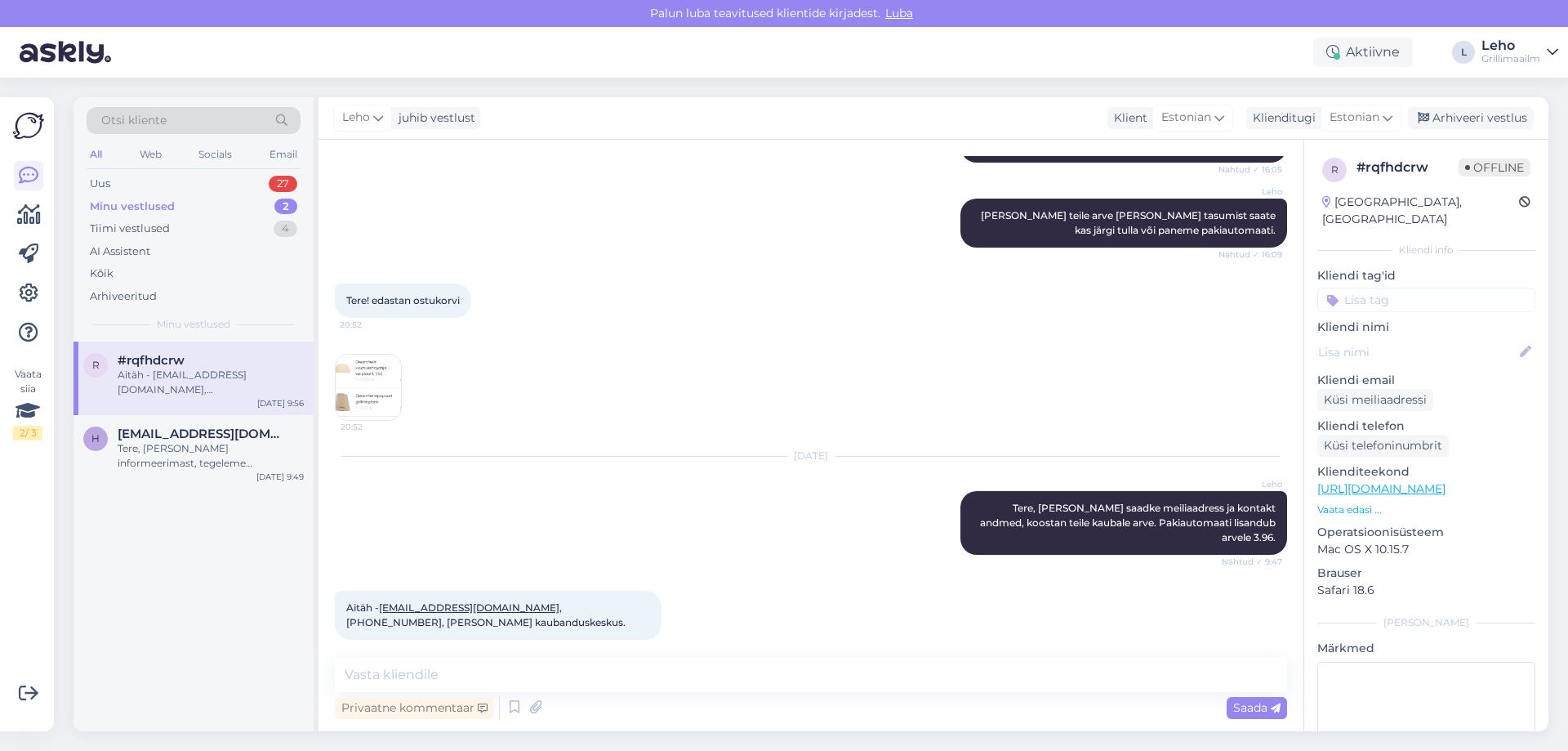
click at [383, 385] on img at bounding box center [369, 387] width 66 height 66
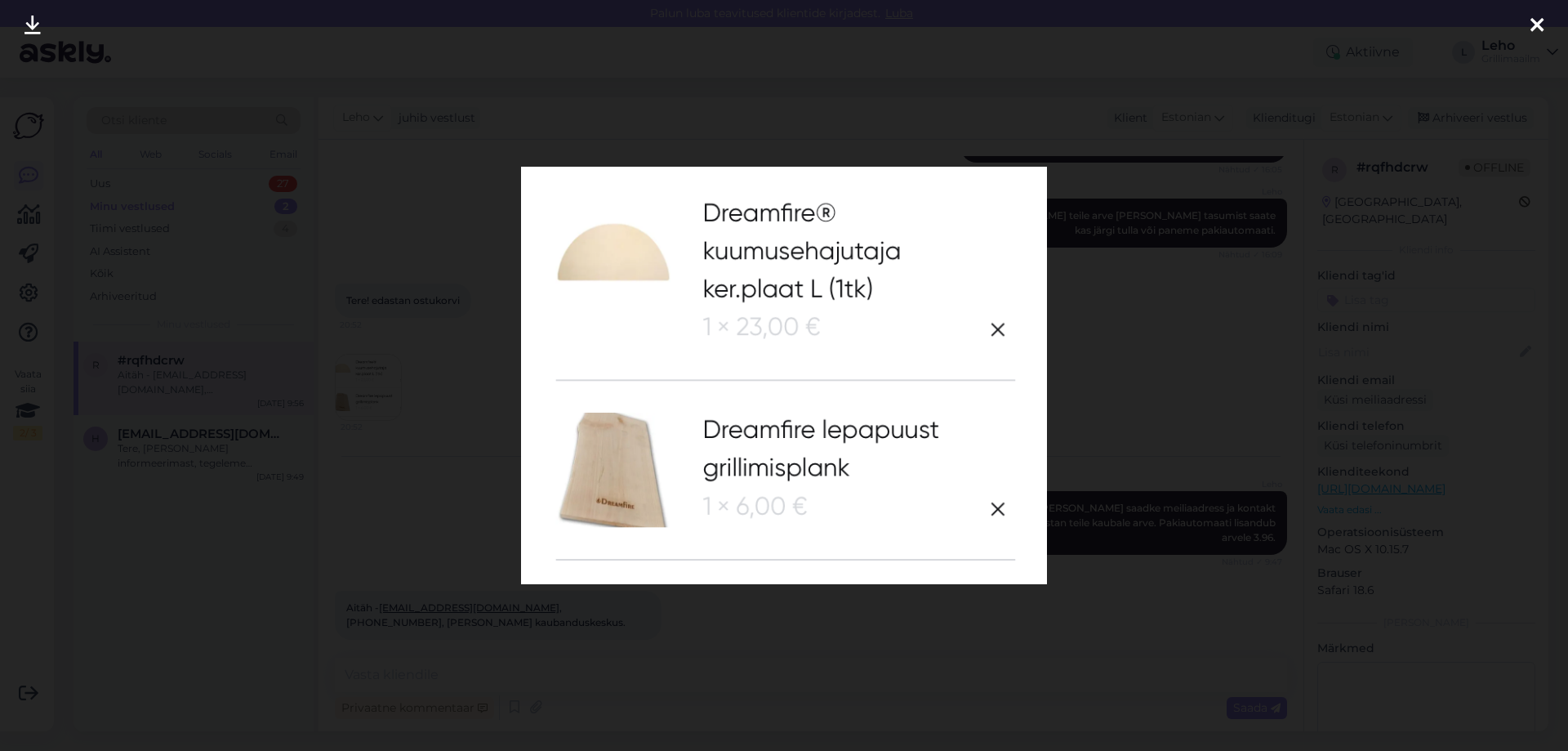
click at [1530, 20] on icon at bounding box center [1536, 26] width 13 height 21
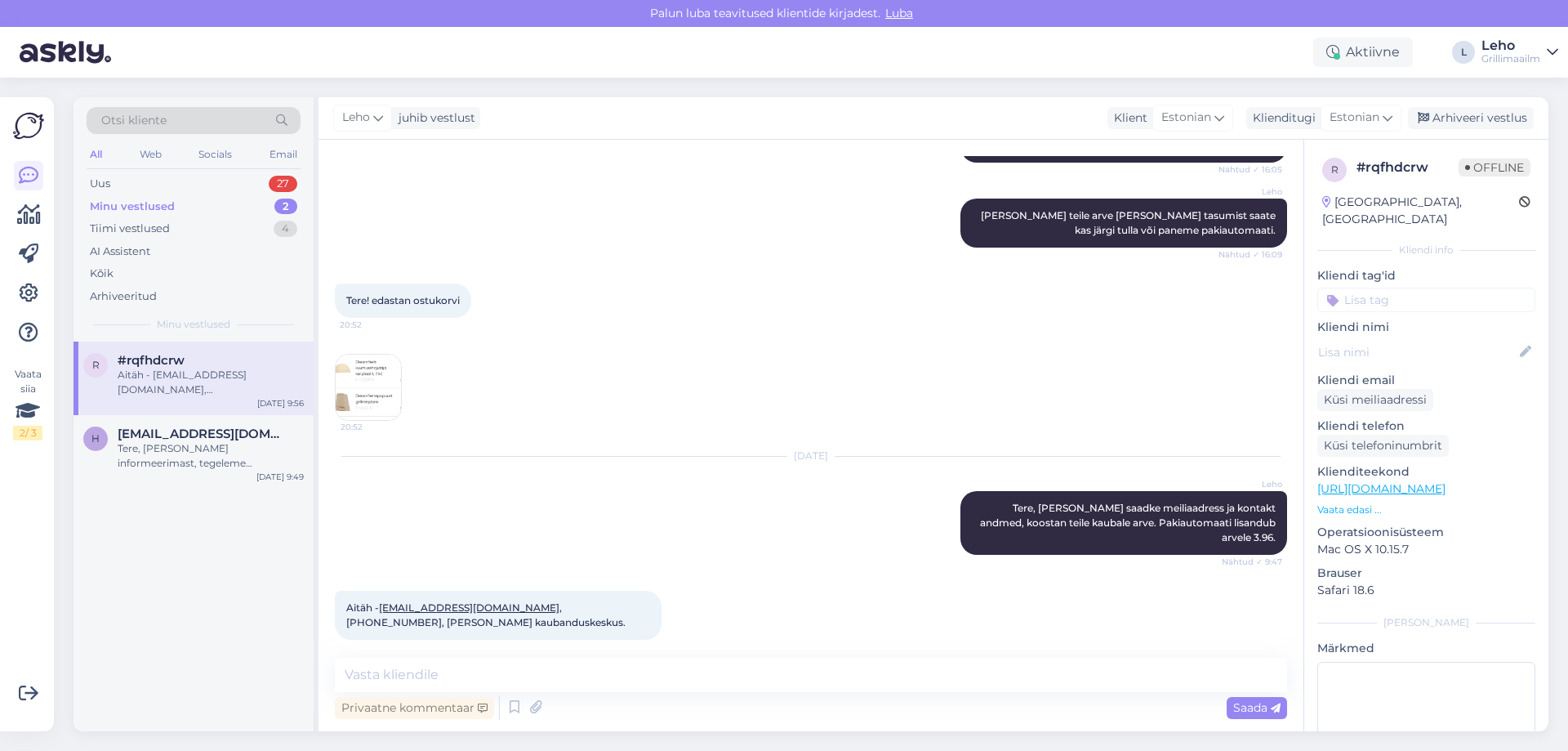
click at [131, 206] on div "Minu vestlused" at bounding box center [132, 206] width 85 height 16
